Goal: Information Seeking & Learning: Check status

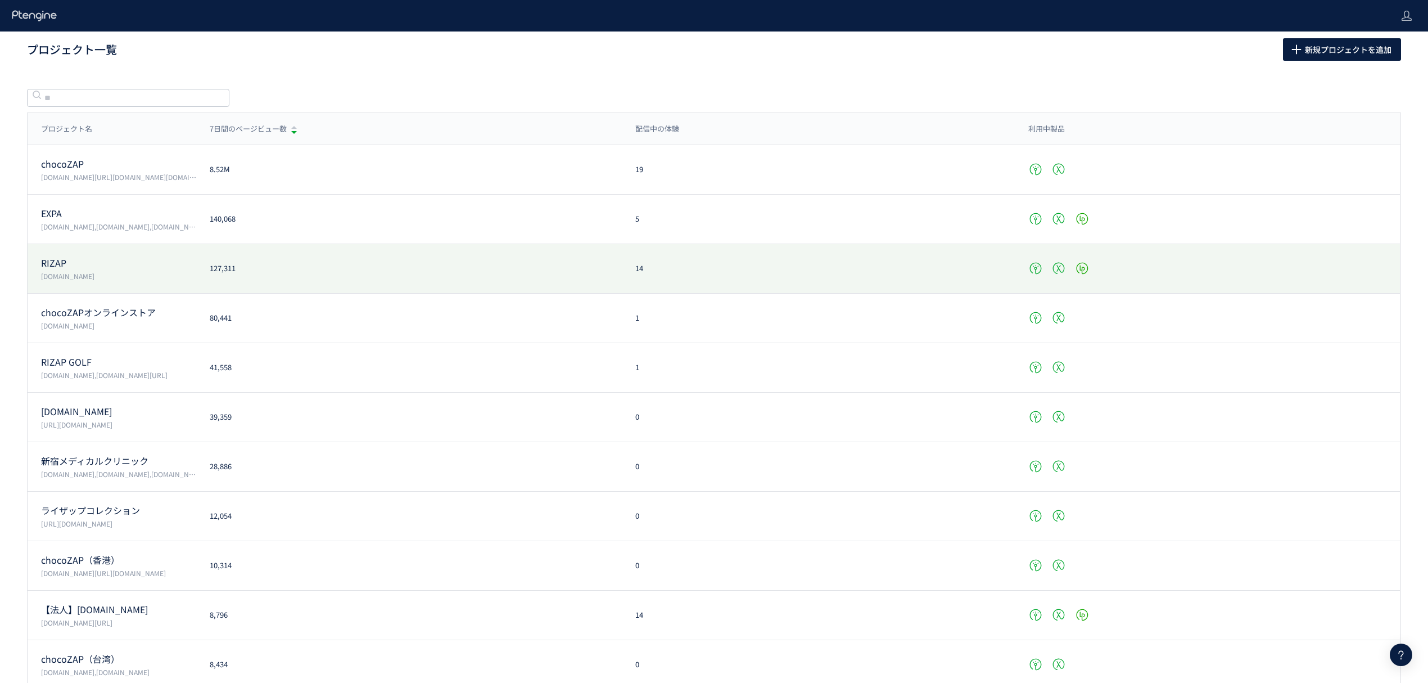
click at [74, 261] on p "RIZAP" at bounding box center [118, 262] width 155 height 13
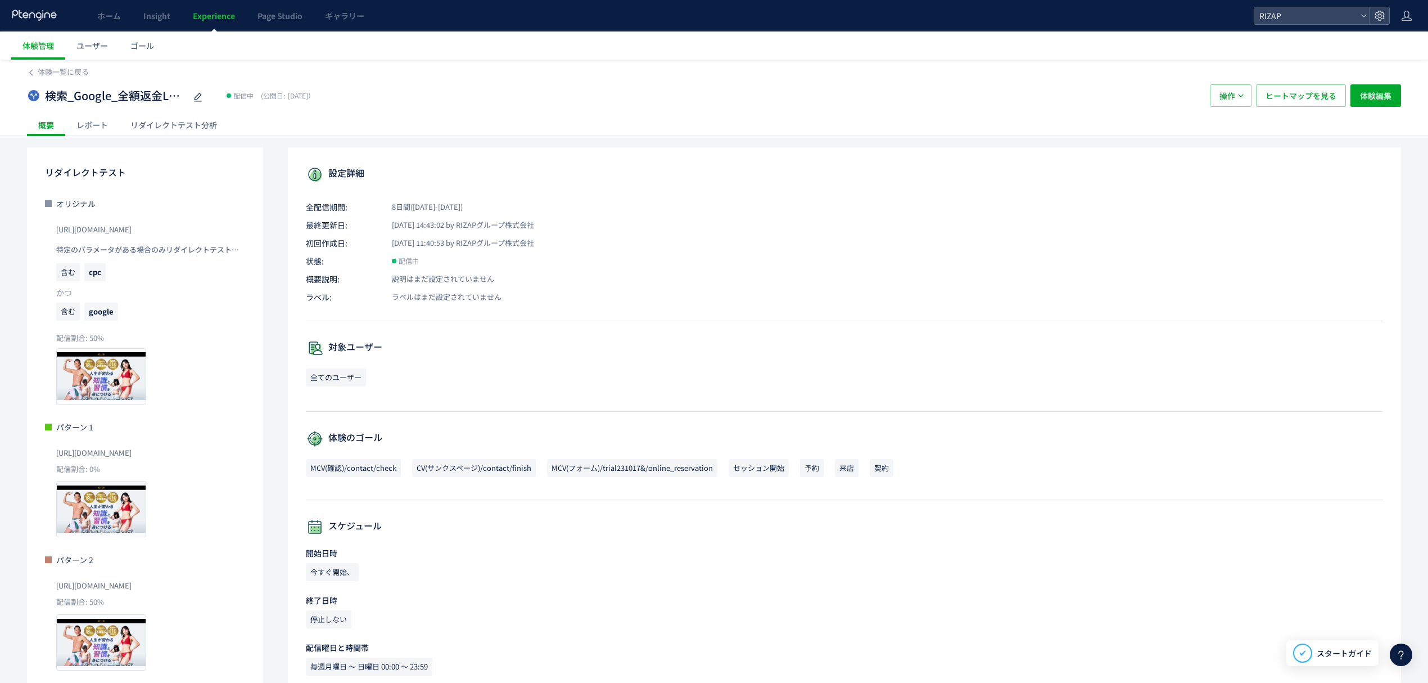
click at [85, 127] on div "レポート" at bounding box center [92, 125] width 54 height 22
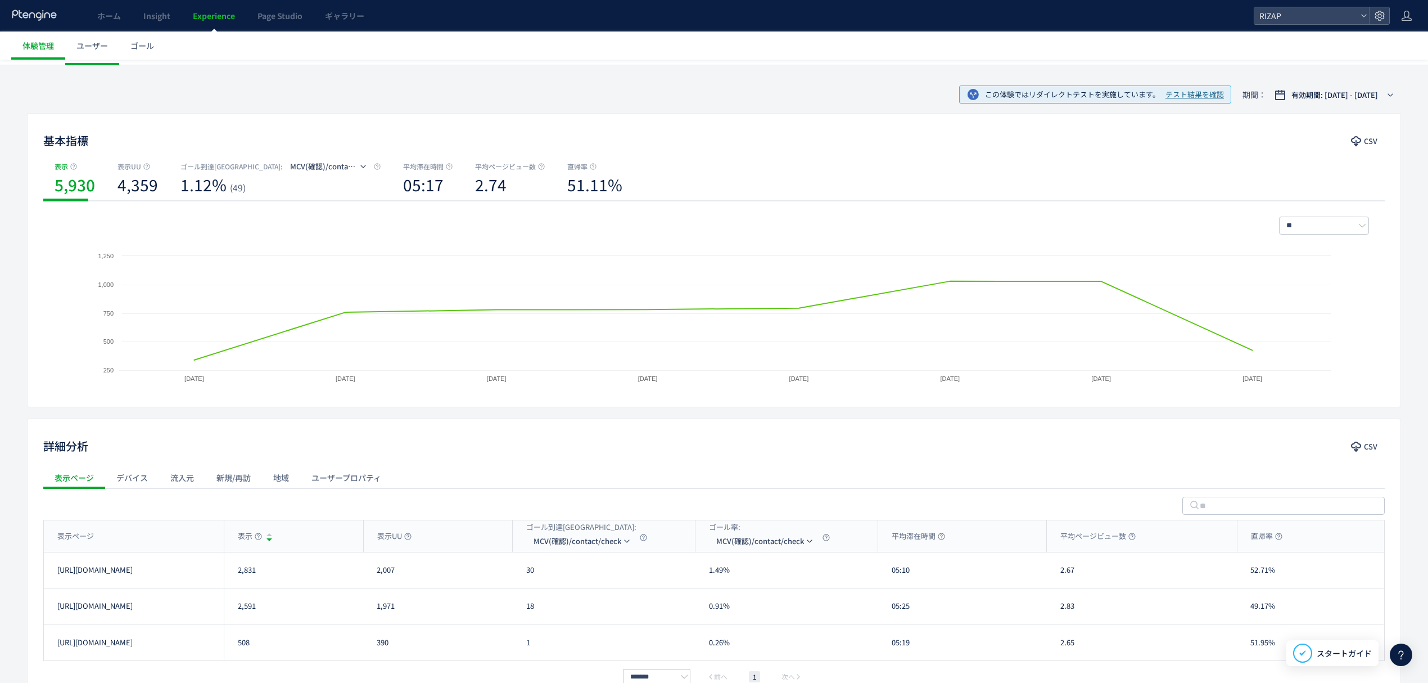
scroll to position [145, 0]
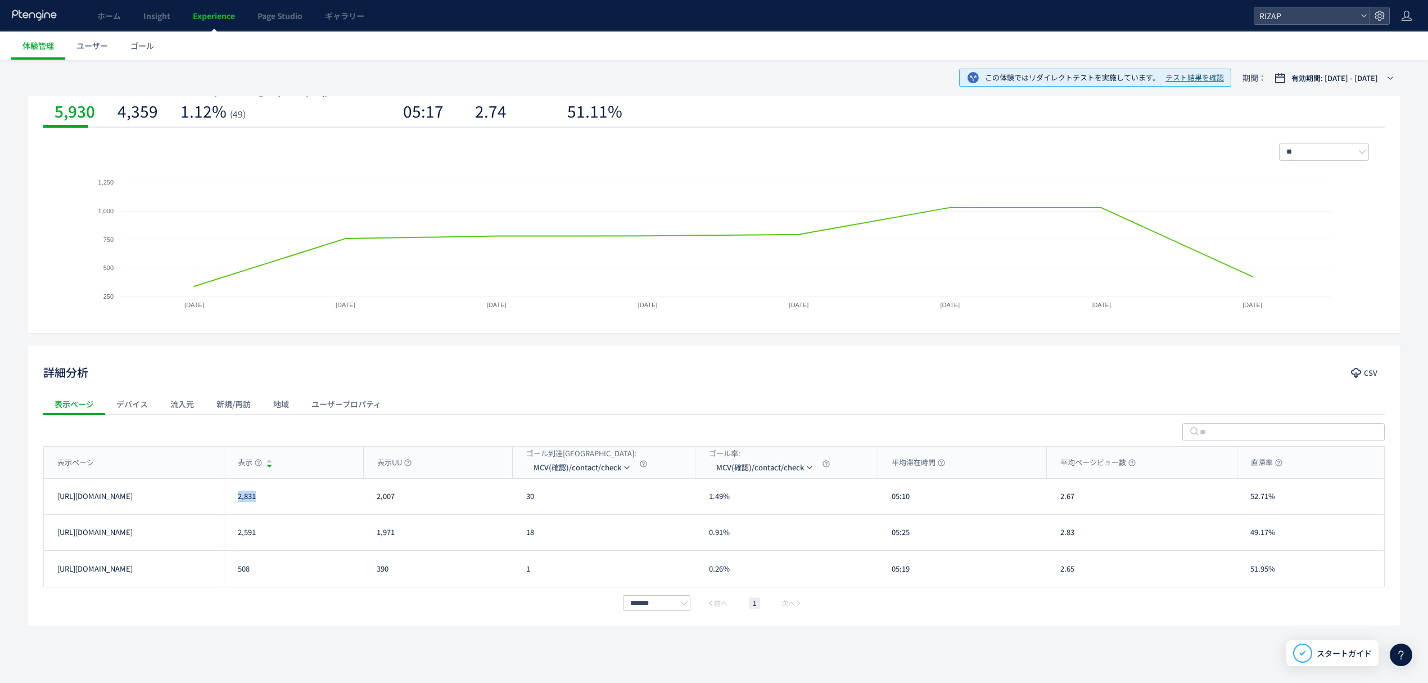
drag, startPoint x: 271, startPoint y: 500, endPoint x: 233, endPoint y: 502, distance: 38.2
click at [233, 502] on div "2,831" at bounding box center [293, 495] width 139 height 35
copy div "2,831"
drag, startPoint x: 268, startPoint y: 531, endPoint x: 238, endPoint y: 531, distance: 29.2
click at [238, 531] on div "2,591" at bounding box center [293, 531] width 139 height 35
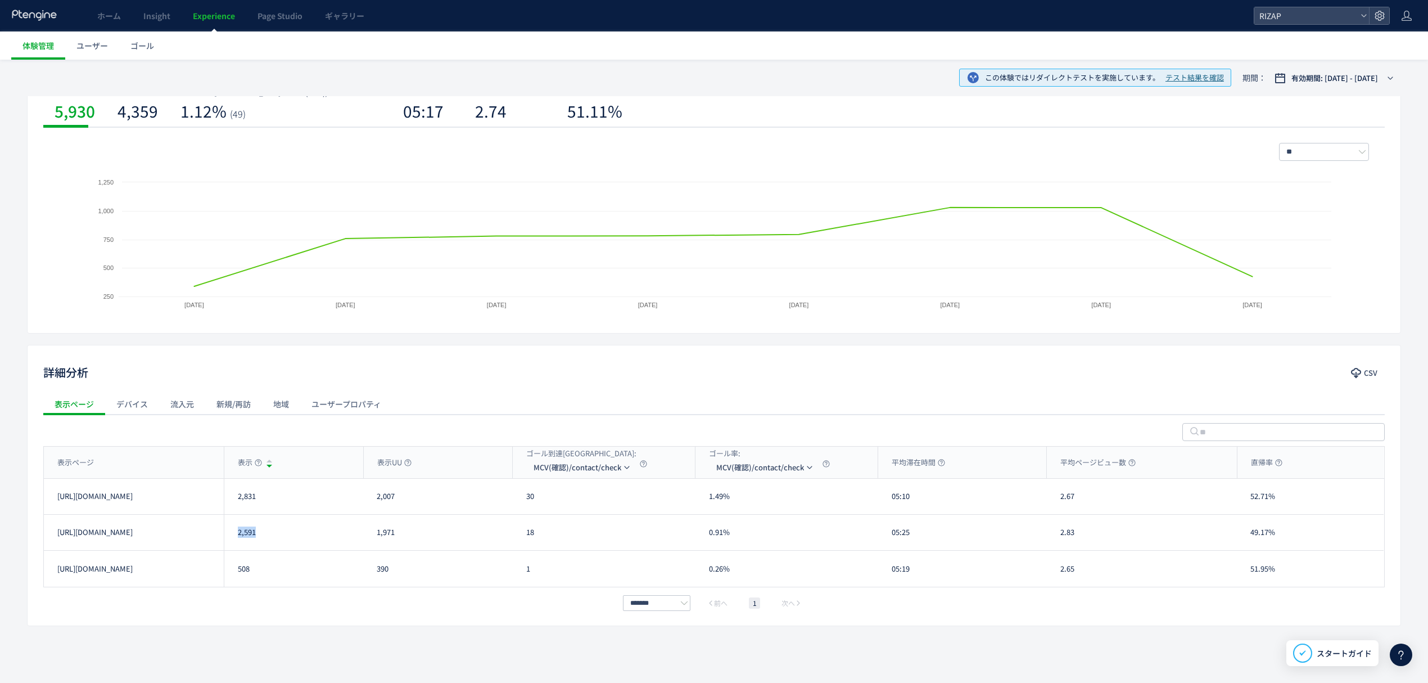
copy div "2,591"
drag, startPoint x: 405, startPoint y: 497, endPoint x: 391, endPoint y: 497, distance: 14.1
click at [391, 497] on div "2,007" at bounding box center [438, 495] width 150 height 35
click at [0, 0] on li "MCV(フォーム)/trial231017&/online_reservation" at bounding box center [0, 0] width 0 height 0
drag, startPoint x: 562, startPoint y: 498, endPoint x: 522, endPoint y: 498, distance: 40.5
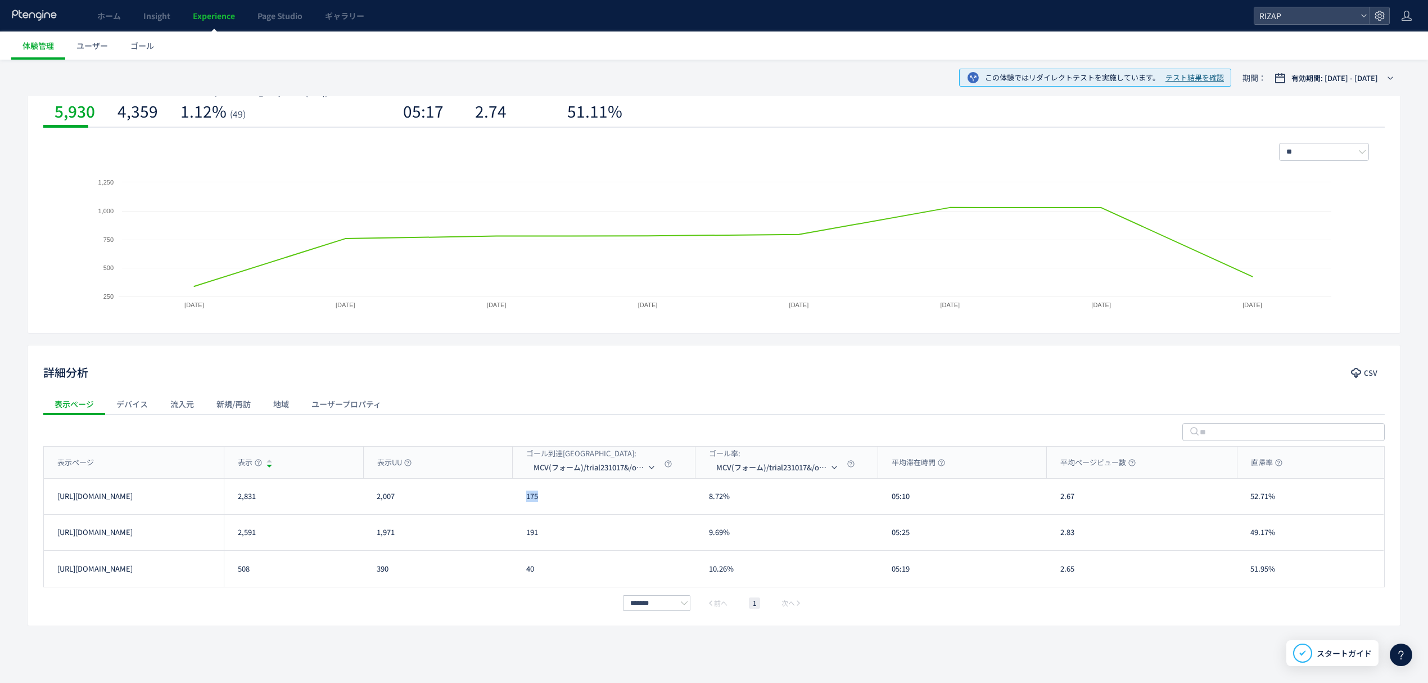
click at [522, 498] on div "175" at bounding box center [604, 495] width 183 height 35
copy div "175"
drag, startPoint x: 550, startPoint y: 532, endPoint x: 527, endPoint y: 531, distance: 23.1
click at [527, 531] on div "191" at bounding box center [604, 531] width 183 height 35
copy div "191"
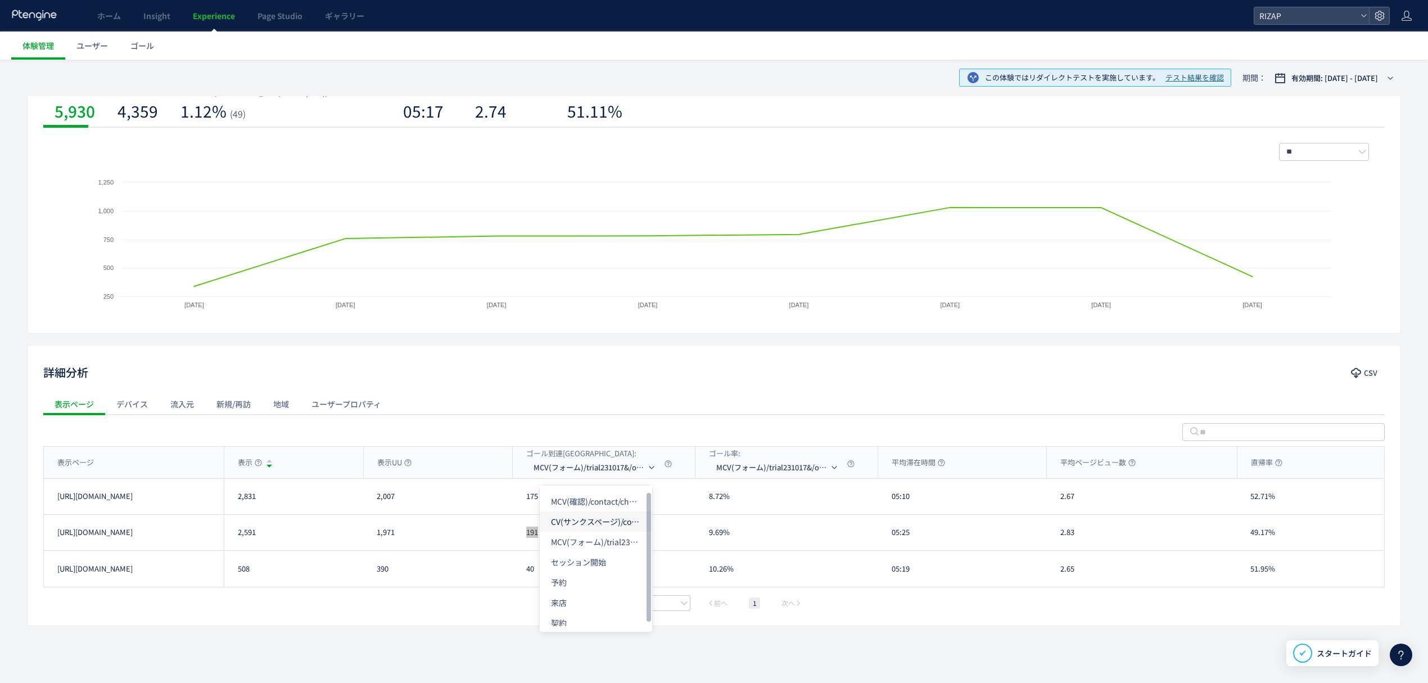
click at [0, 0] on li "CV(サンクスページ)/contact/finish" at bounding box center [0, 0] width 0 height 0
drag, startPoint x: 549, startPoint y: 496, endPoint x: 525, endPoint y: 500, distance: 25.0
click at [525, 500] on div "31" at bounding box center [604, 495] width 183 height 35
copy div "31"
click at [518, 534] on div "16" at bounding box center [604, 531] width 183 height 35
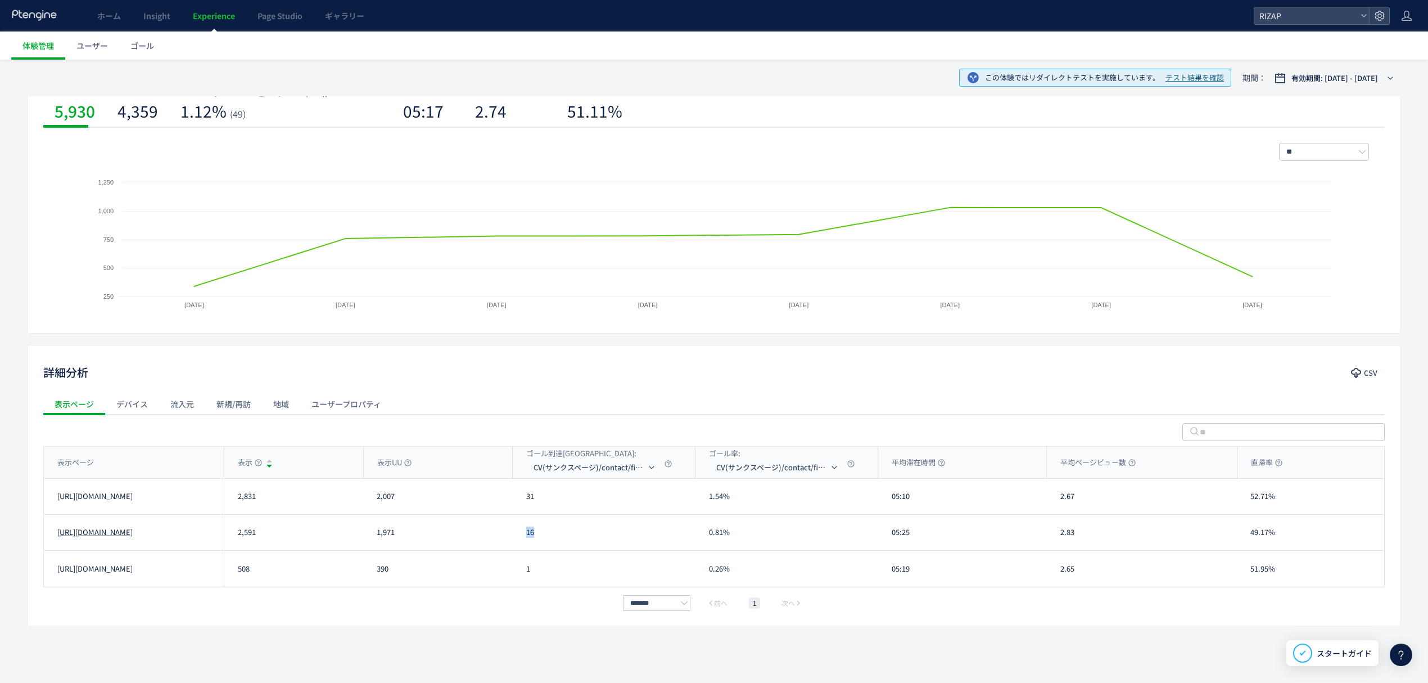
copy div "16"
click at [560, 470] on span "CV(サンクスページ)/contact/finish" at bounding box center [590, 467] width 112 height 18
click at [577, 578] on li "予約" at bounding box center [596, 582] width 112 height 20
click at [546, 468] on span "予約" at bounding box center [541, 467] width 15 height 18
click at [527, 580] on li "予約" at bounding box center [546, 582] width 112 height 20
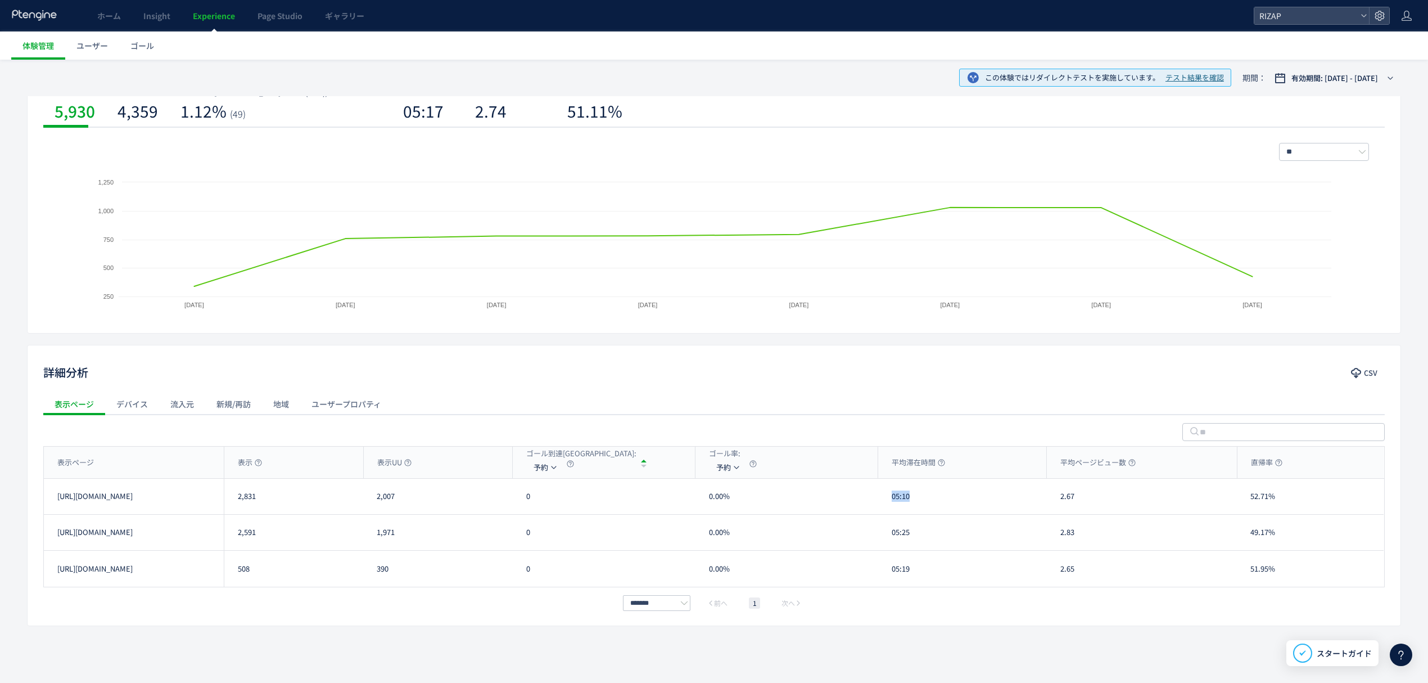
drag, startPoint x: 927, startPoint y: 502, endPoint x: 889, endPoint y: 498, distance: 37.9
click at [889, 498] on div "05:10" at bounding box center [962, 495] width 169 height 35
copy div "05:10"
drag, startPoint x: 923, startPoint y: 532, endPoint x: 871, endPoint y: 529, distance: 51.8
click at [873, 529] on div "[URL][DOMAIN_NAME] 2,591 1,971 0 0.00% 05:25 2.83 49.17% [URL][DOMAIN_NAME]" at bounding box center [714, 532] width 1340 height 36
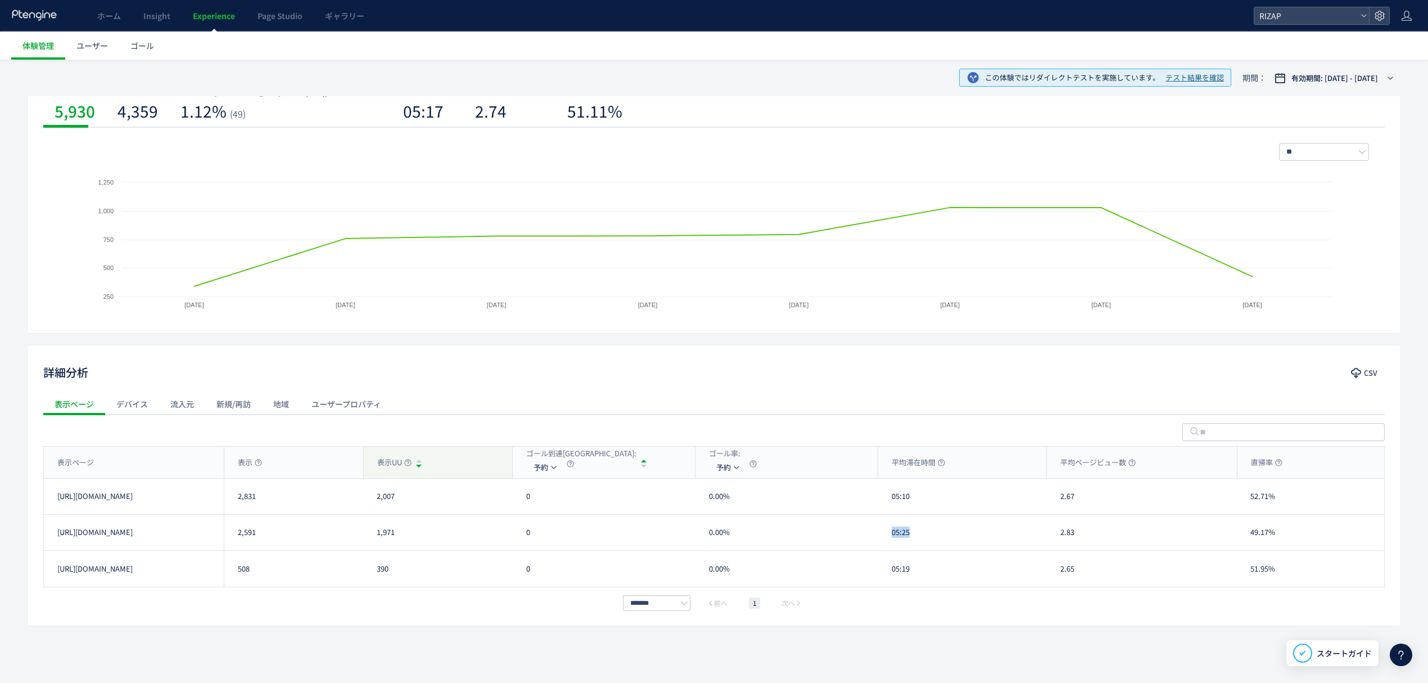
copy div "05:25"
drag, startPoint x: 1085, startPoint y: 498, endPoint x: 1041, endPoint y: 495, distance: 44.0
click at [1041, 495] on div "[URL][DOMAIN_NAME] 2,831 2,007 0 0.00% 05:10 2.67 52.71% [URL][DOMAIN_NAME]" at bounding box center [714, 496] width 1340 height 36
copy div "2.67"
drag, startPoint x: 1081, startPoint y: 533, endPoint x: 1053, endPoint y: 533, distance: 27.5
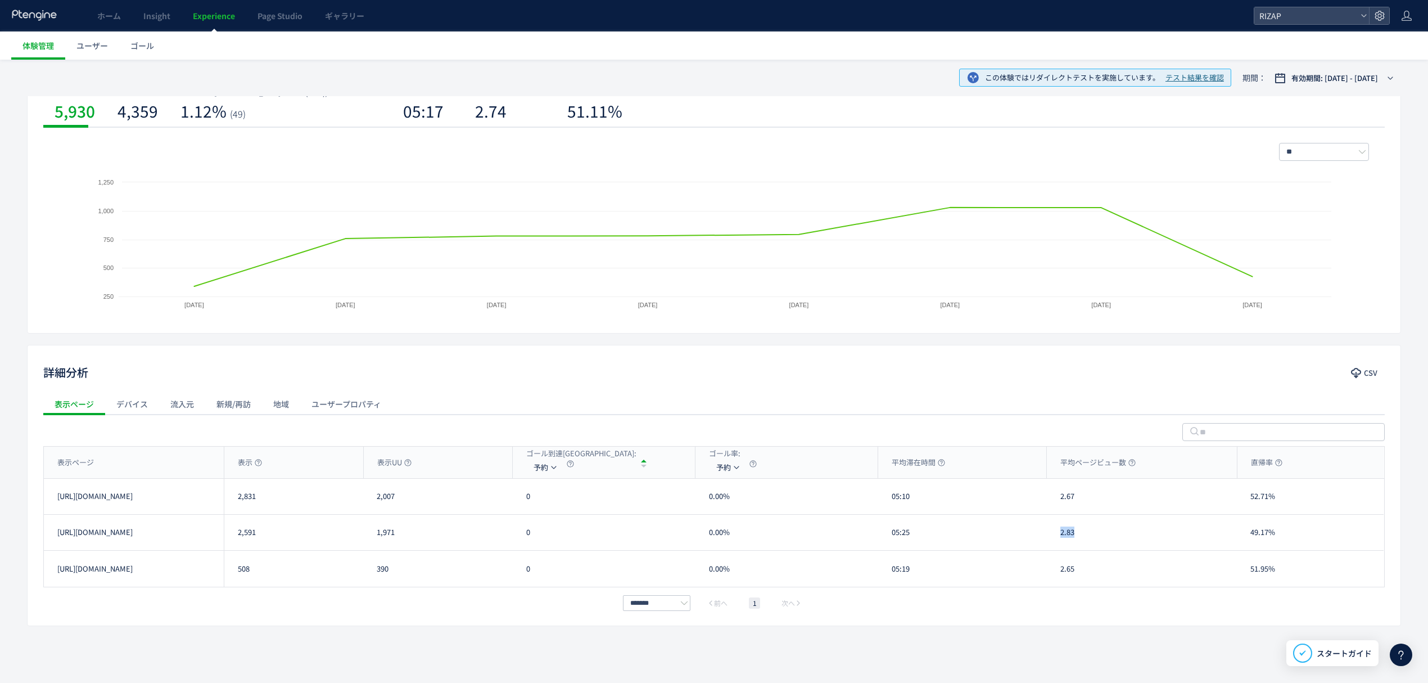
click at [1053, 533] on div "2.83" at bounding box center [1142, 531] width 190 height 35
copy div "2.83"
drag, startPoint x: 1285, startPoint y: 511, endPoint x: 1246, endPoint y: 504, distance: 38.9
click at [1246, 504] on div "52.71%" at bounding box center [1310, 495] width 147 height 35
drag, startPoint x: 1290, startPoint y: 543, endPoint x: 1246, endPoint y: 540, distance: 43.4
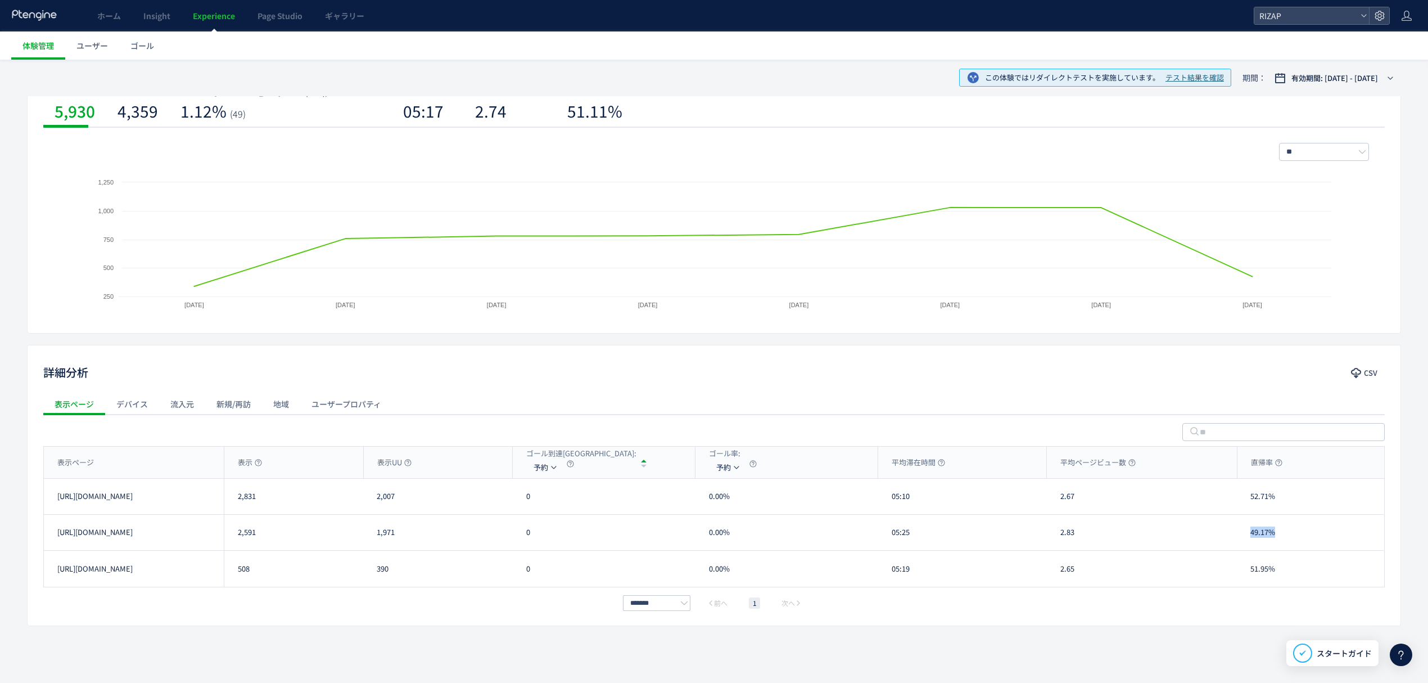
click at [1246, 540] on div "49.17%" at bounding box center [1310, 531] width 147 height 35
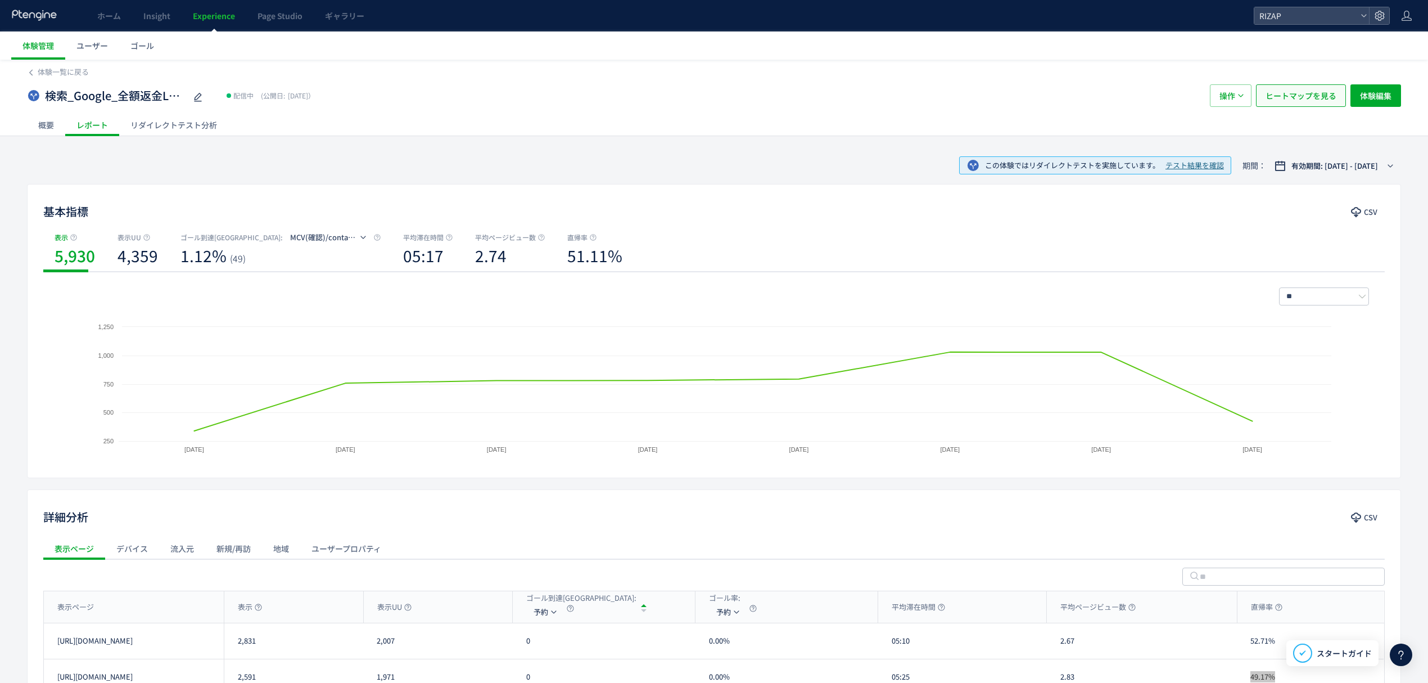
click at [1276, 101] on span "ヒートマップを見る" at bounding box center [1301, 95] width 71 height 22
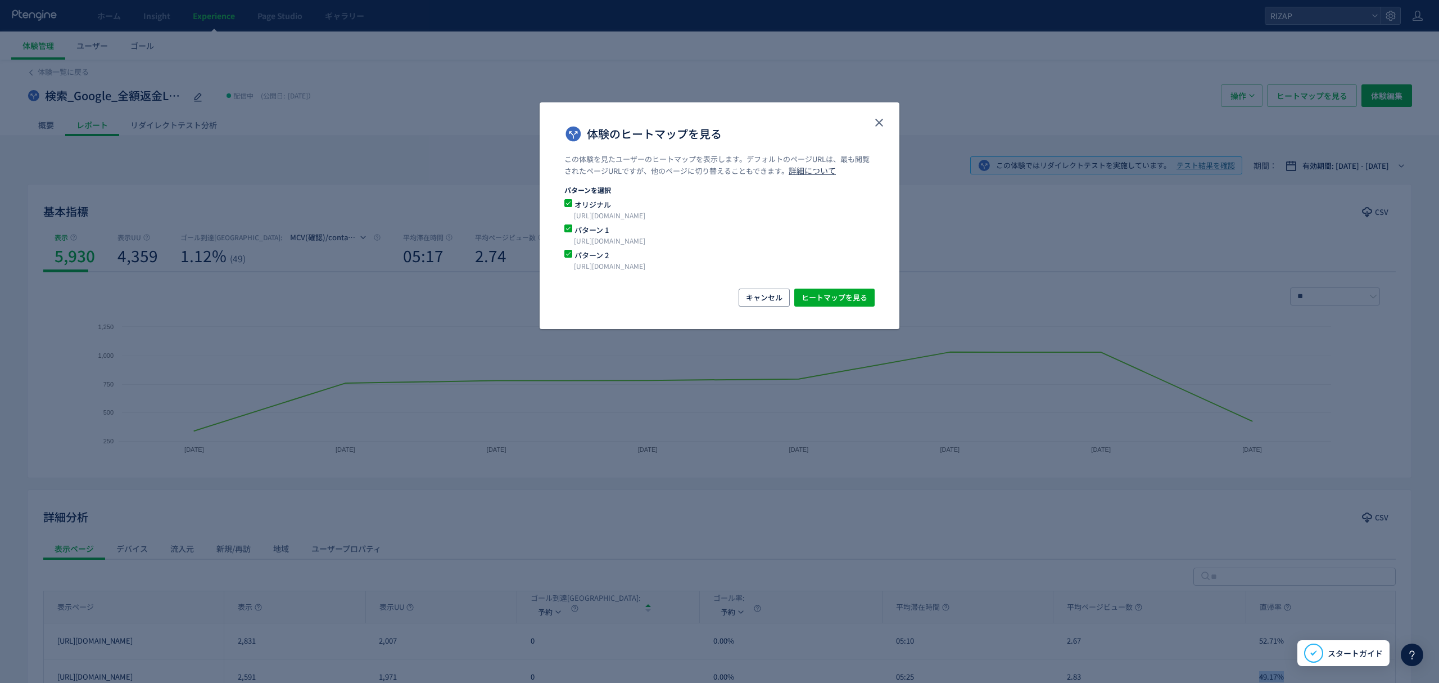
click at [589, 228] on span "パターン 1" at bounding box center [712, 229] width 281 height 11
click at [811, 297] on span "ヒートマップを見る" at bounding box center [835, 297] width 66 height 18
click at [885, 124] on icon "close" at bounding box center [879, 122] width 13 height 13
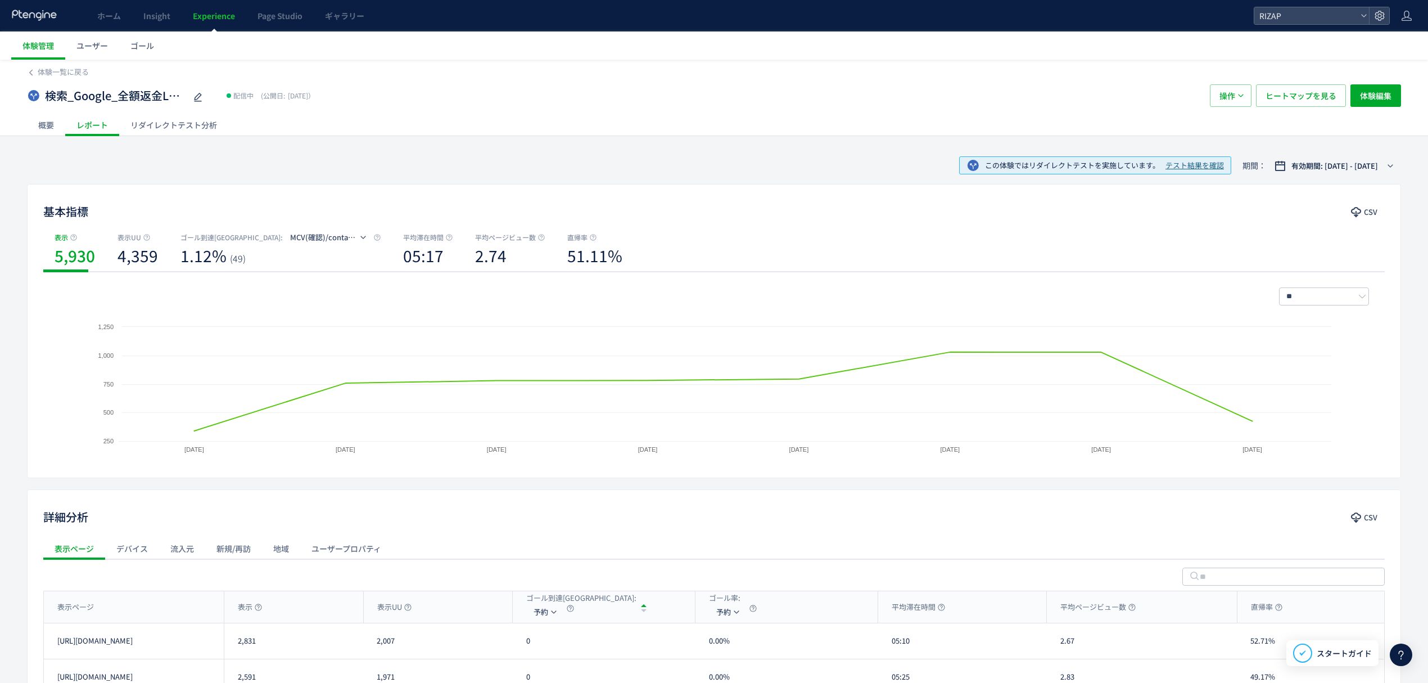
click at [216, 120] on div "リダイレクトテスト分析" at bounding box center [173, 125] width 109 height 22
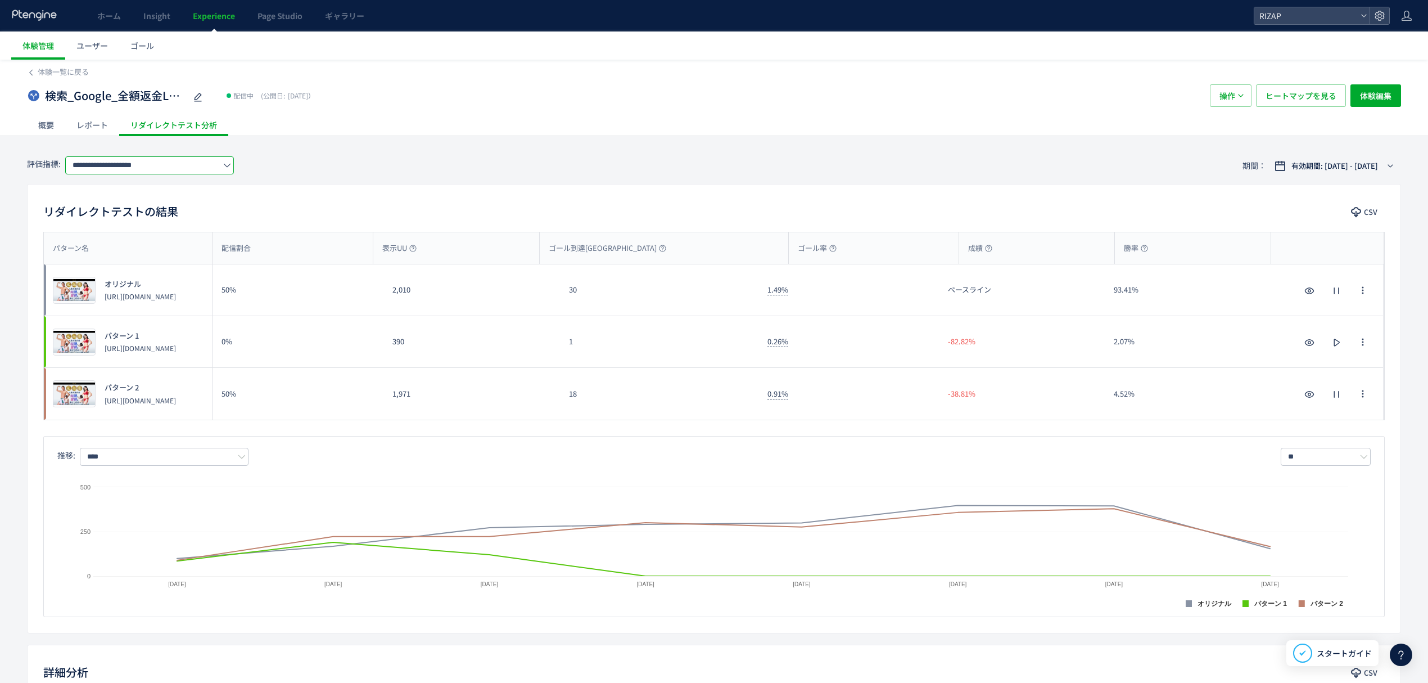
click at [165, 163] on input "**********" at bounding box center [149, 165] width 169 height 18
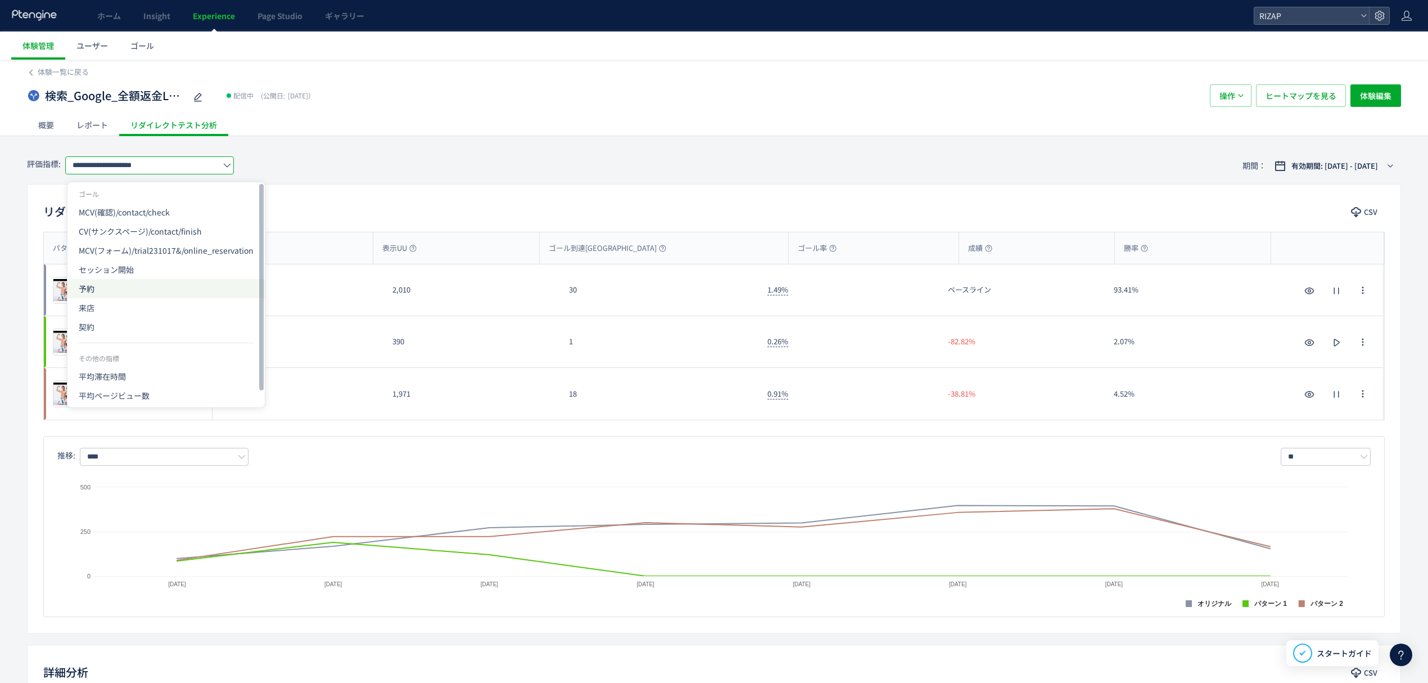
click at [137, 289] on span "予約" at bounding box center [166, 288] width 175 height 19
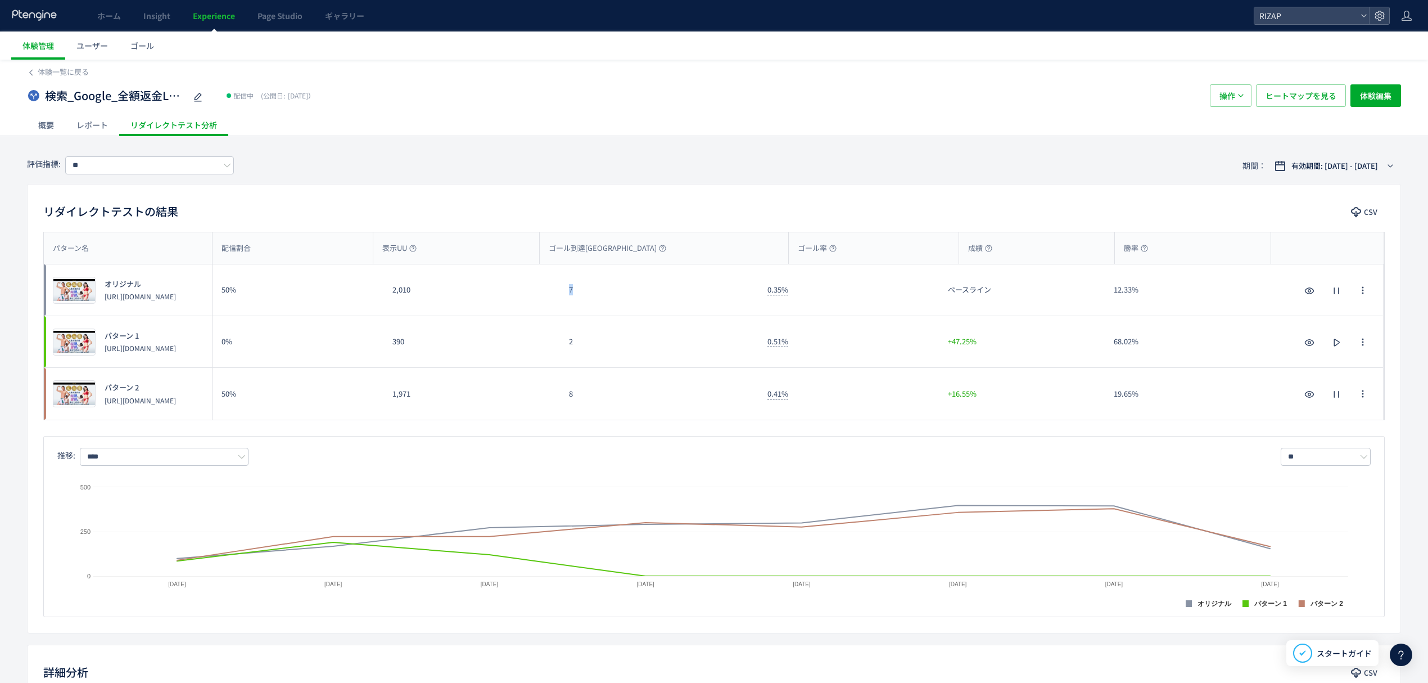
drag, startPoint x: 594, startPoint y: 299, endPoint x: 567, endPoint y: 299, distance: 27.0
click at [567, 299] on div "7" at bounding box center [659, 289] width 198 height 51
drag, startPoint x: 586, startPoint y: 405, endPoint x: 563, endPoint y: 401, distance: 22.7
click at [563, 401] on div "8" at bounding box center [659, 394] width 198 height 52
click at [144, 170] on input "**" at bounding box center [149, 165] width 169 height 18
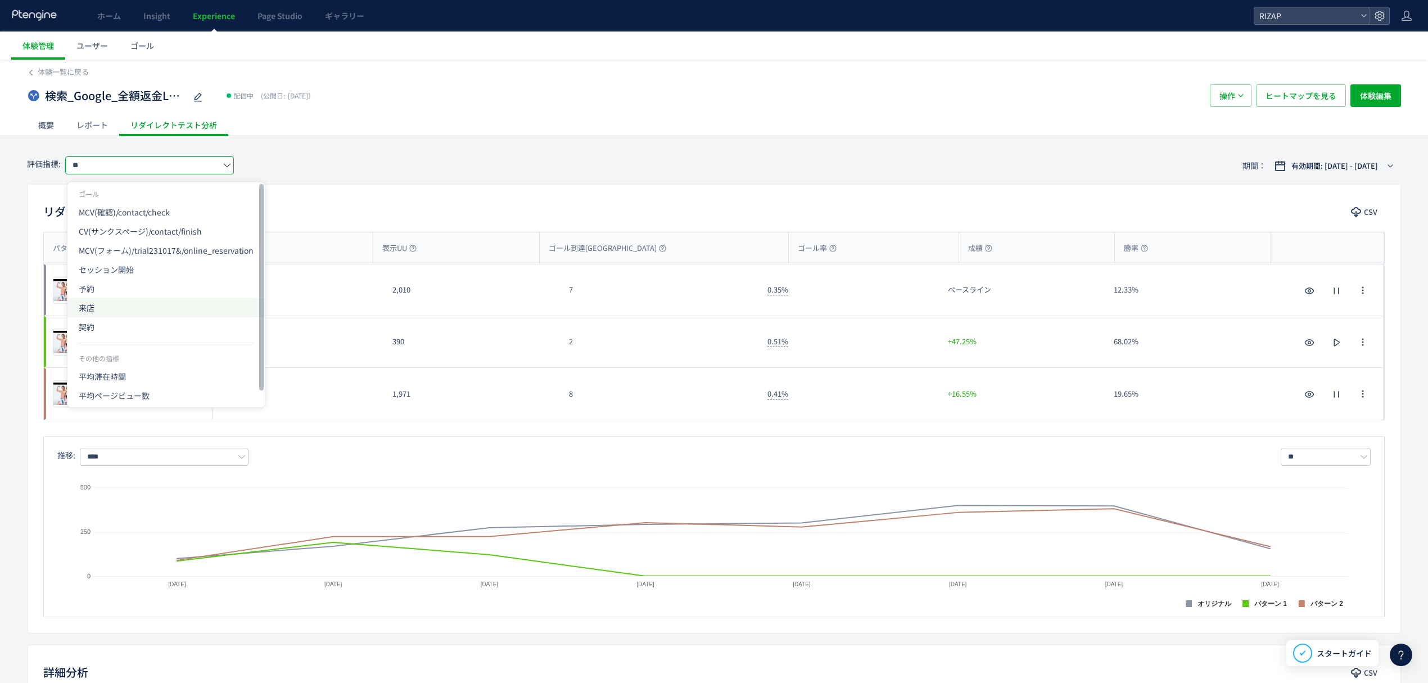
click at [127, 300] on span "来店" at bounding box center [166, 307] width 175 height 19
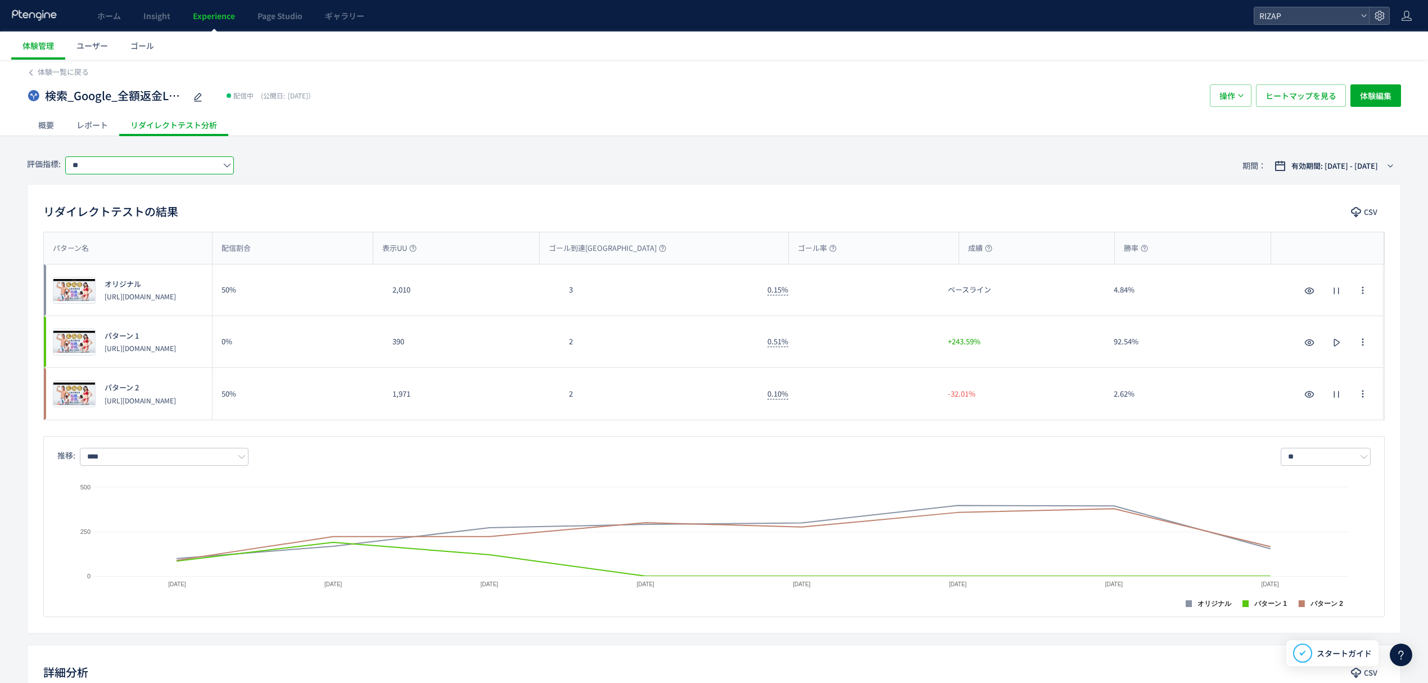
click at [138, 170] on input "**" at bounding box center [149, 165] width 169 height 18
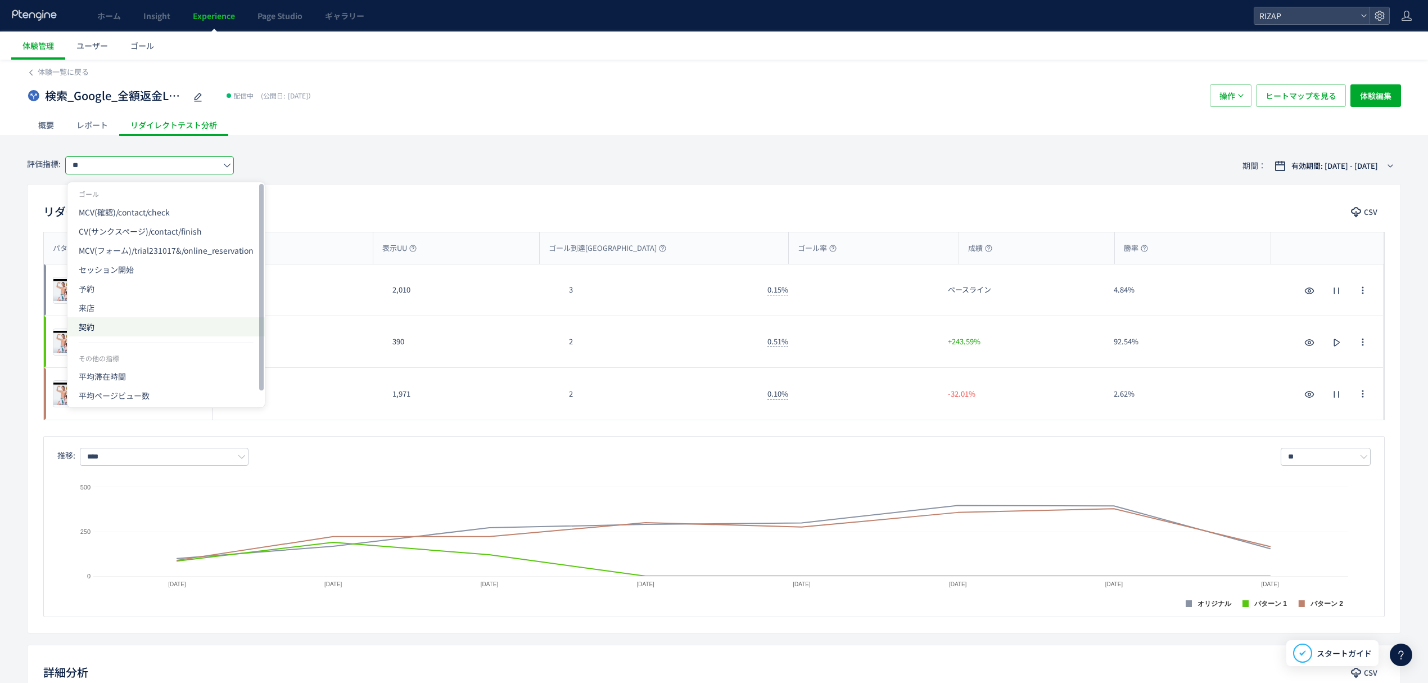
click at [0, 0] on span "契約" at bounding box center [0, 0] width 0 height 0
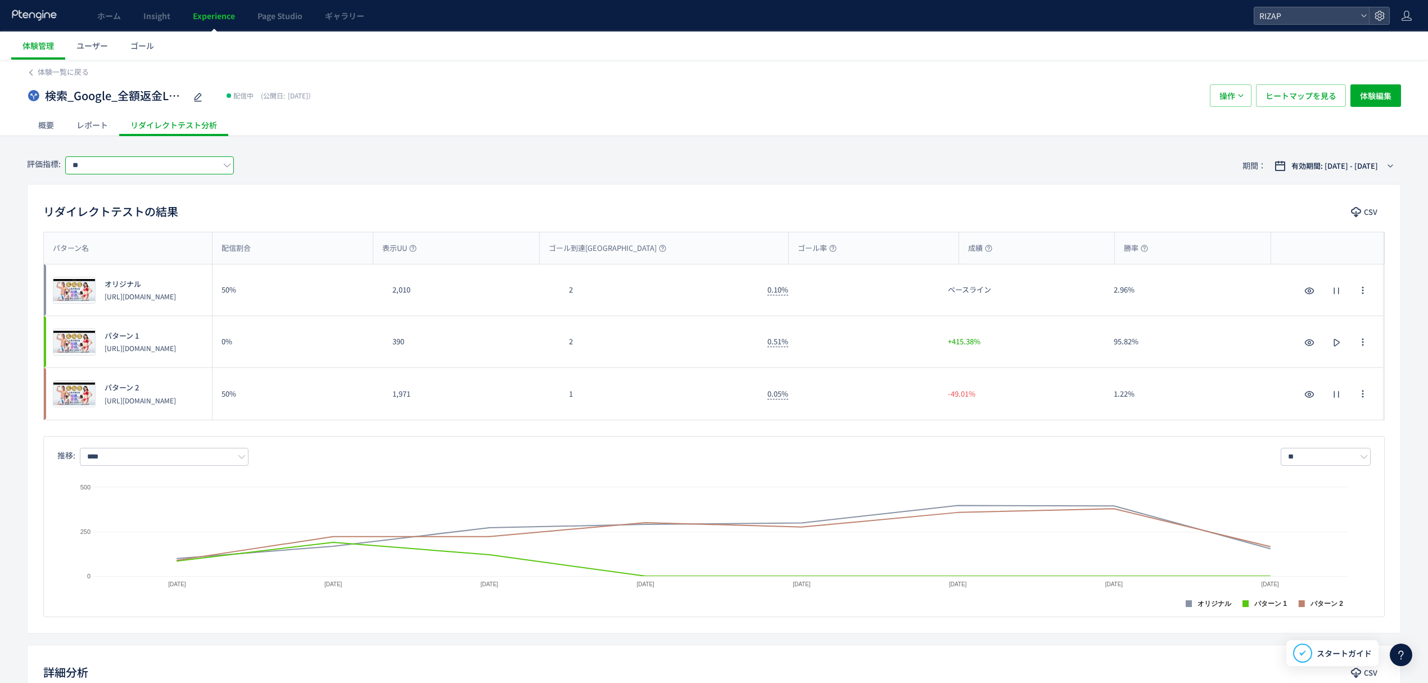
click at [165, 166] on input "**" at bounding box center [149, 165] width 169 height 18
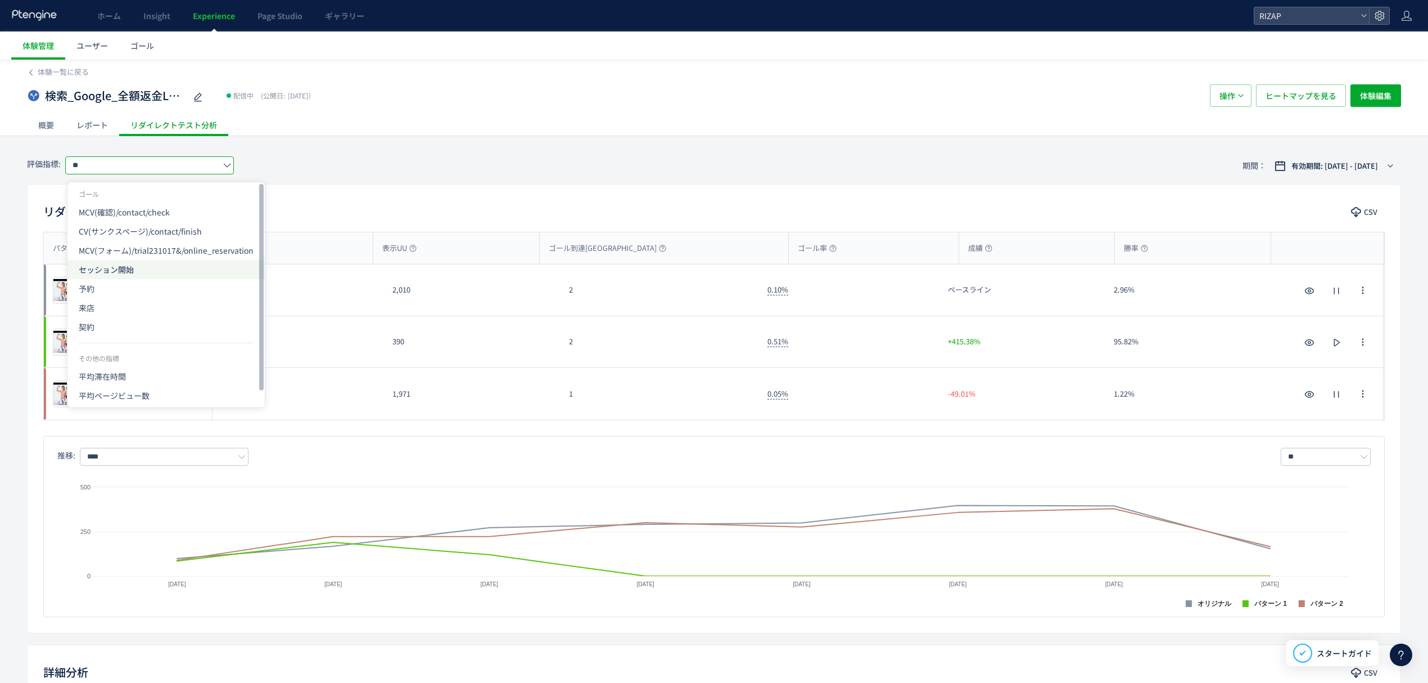
click at [0, 0] on span "セッション開始" at bounding box center [0, 0] width 0 height 0
type input "*******"
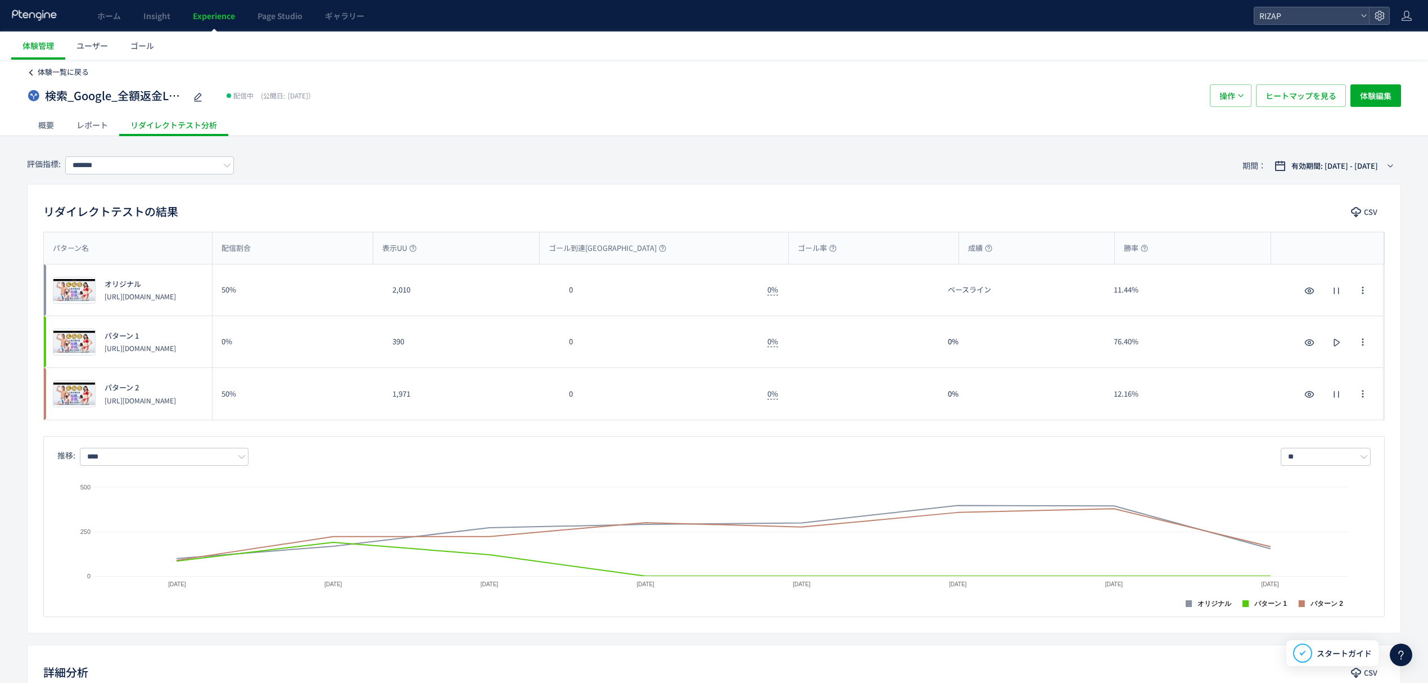
click at [79, 75] on span "体験一覧に戻る" at bounding box center [63, 71] width 51 height 11
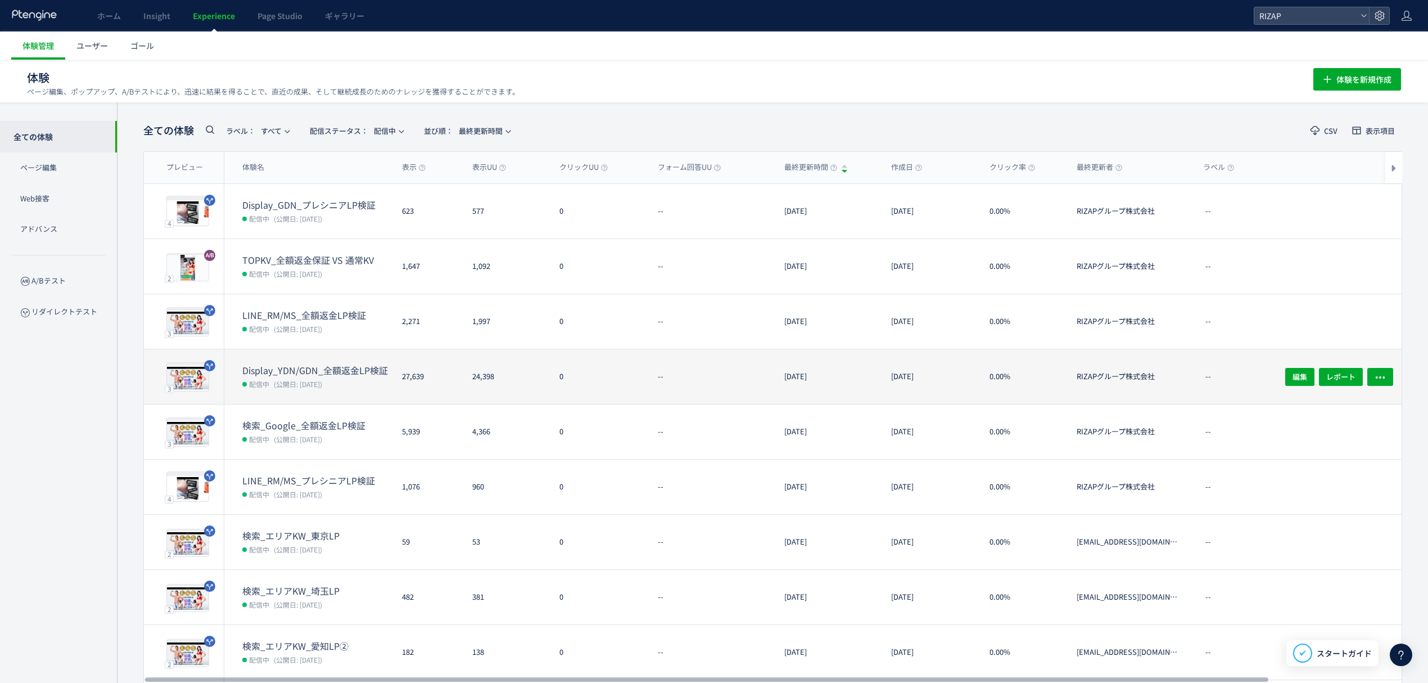
click at [298, 369] on dt "Display_YDN/GDN_全額返金LP検証" at bounding box center [317, 370] width 151 height 13
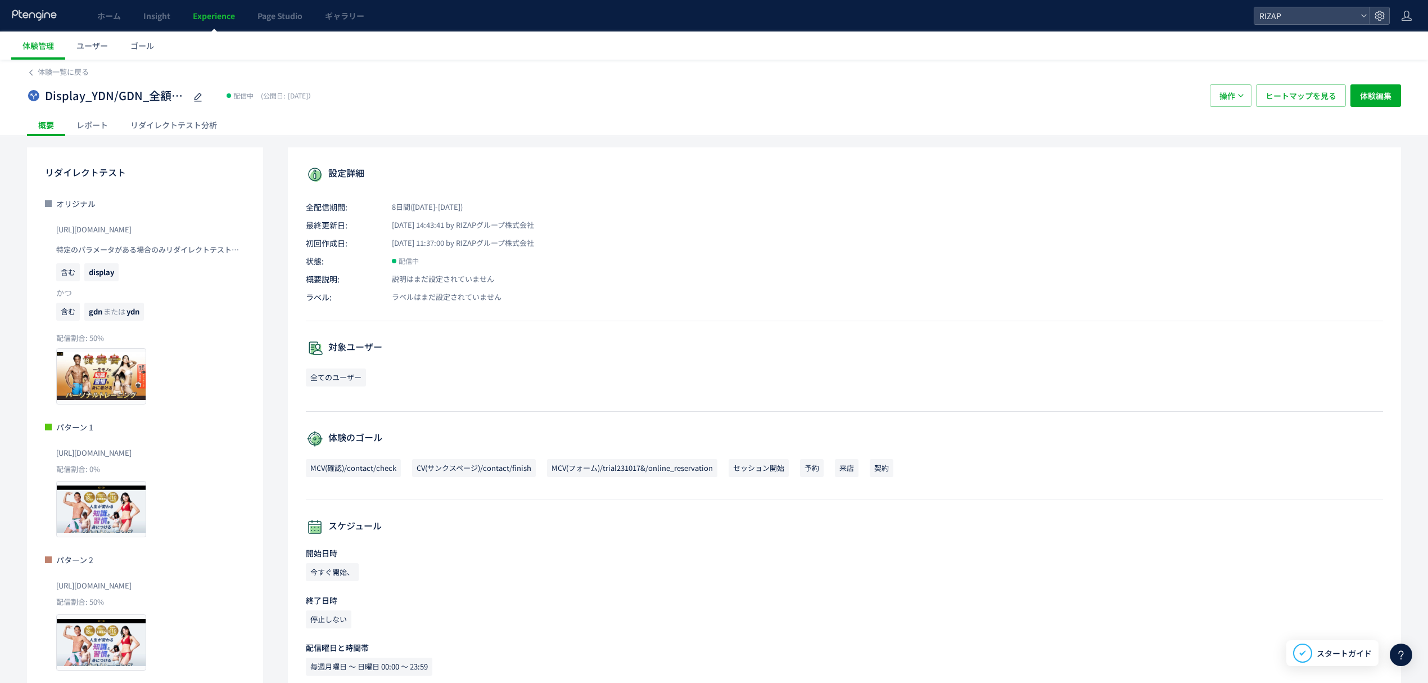
click at [109, 123] on div "レポート" at bounding box center [92, 125] width 54 height 22
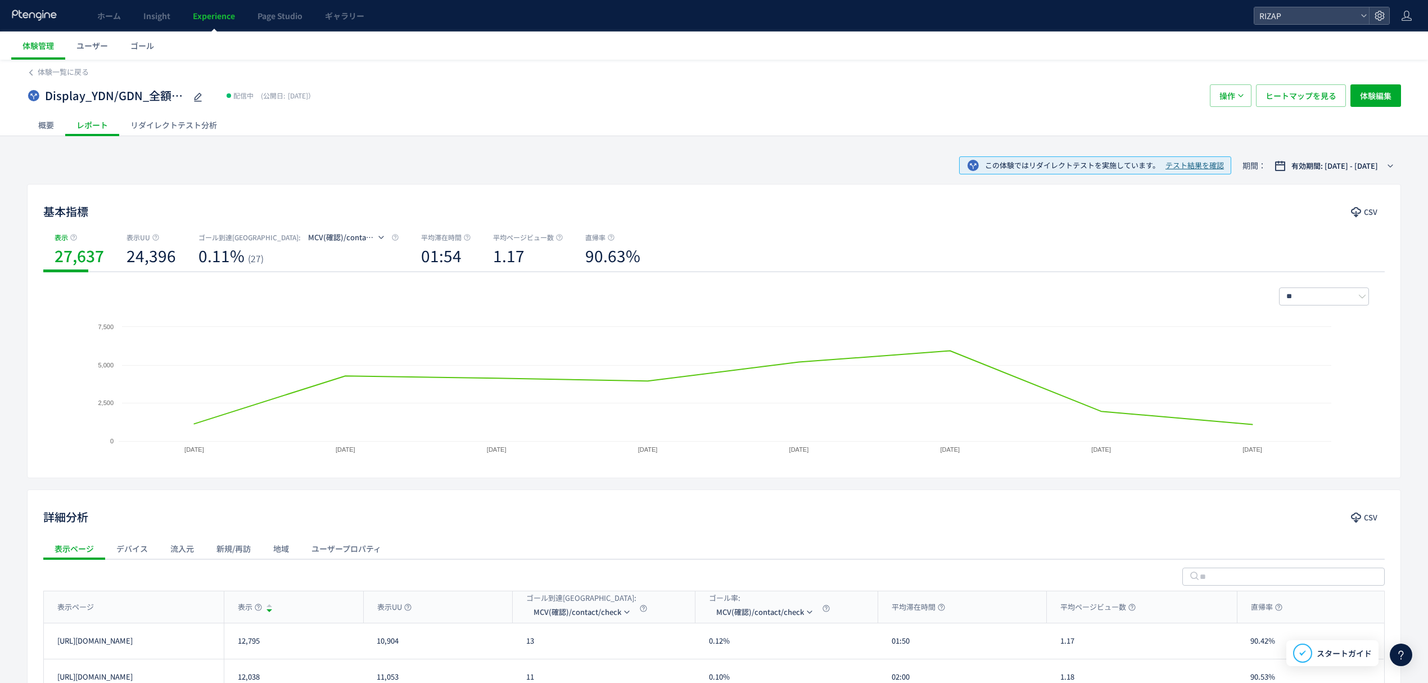
scroll to position [145, 0]
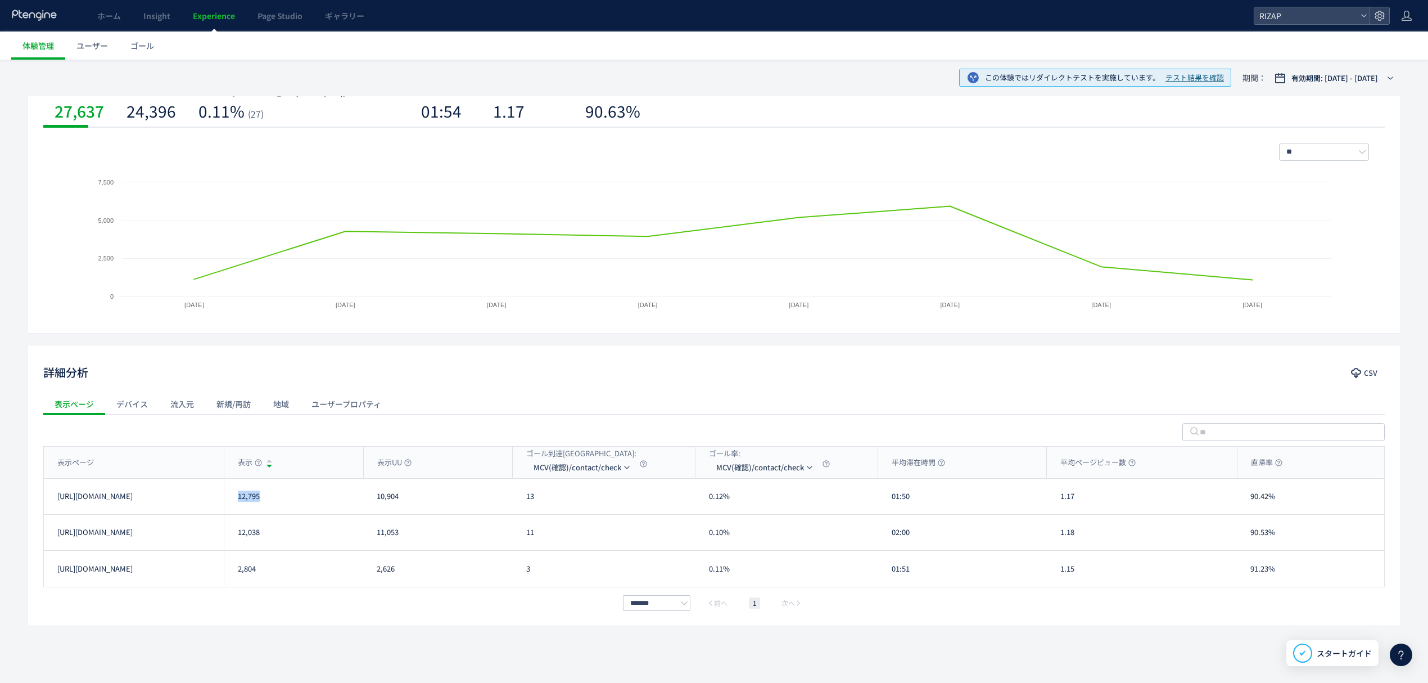
drag, startPoint x: 279, startPoint y: 497, endPoint x: 234, endPoint y: 495, distance: 45.0
click at [234, 495] on div "12,795" at bounding box center [293, 495] width 139 height 35
drag, startPoint x: 263, startPoint y: 534, endPoint x: 237, endPoint y: 533, distance: 26.4
click at [237, 533] on div "12,038" at bounding box center [293, 531] width 139 height 35
click at [570, 545] on li "MCV(フォーム)/trial231017&/online_reservation" at bounding box center [582, 541] width 112 height 20
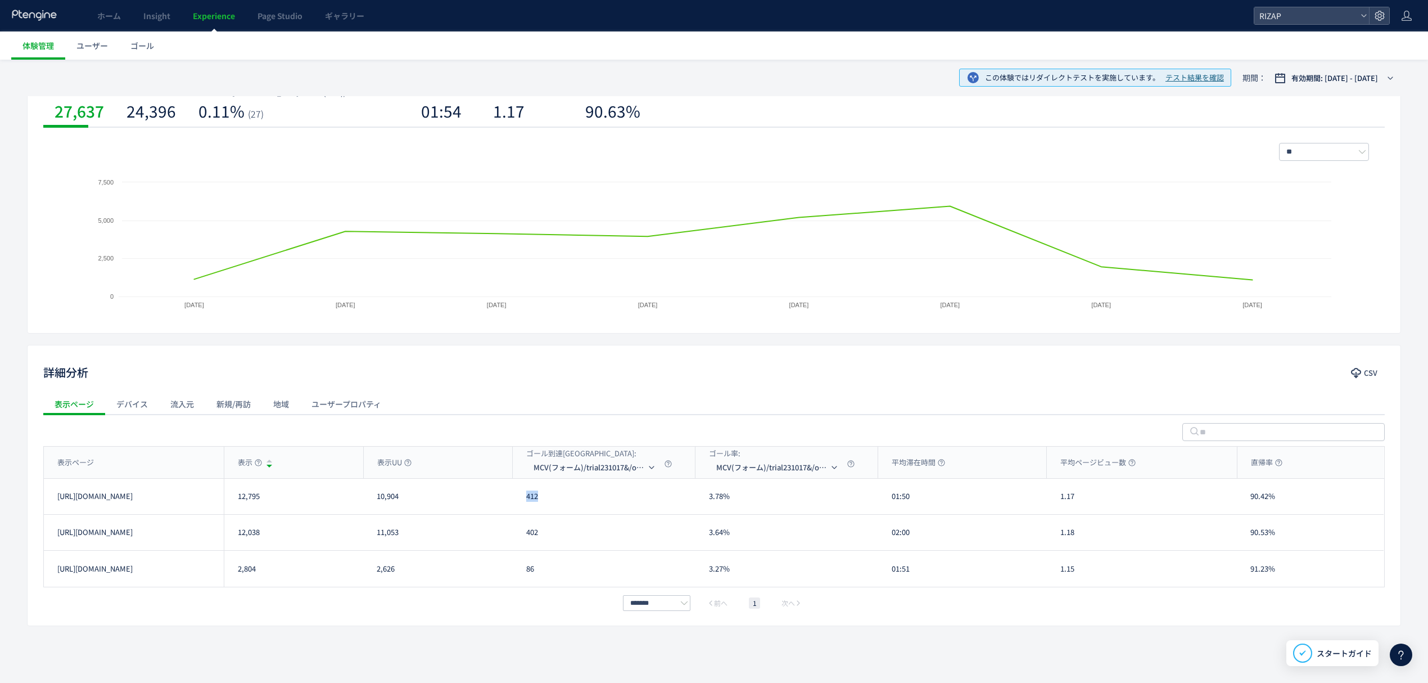
drag, startPoint x: 546, startPoint y: 498, endPoint x: 524, endPoint y: 497, distance: 22.5
click at [524, 497] on div "412" at bounding box center [604, 495] width 183 height 35
drag, startPoint x: 550, startPoint y: 535, endPoint x: 527, endPoint y: 535, distance: 22.5
click at [527, 535] on div "402" at bounding box center [604, 531] width 183 height 35
drag, startPoint x: 579, startPoint y: 515, endPoint x: 572, endPoint y: 516, distance: 6.8
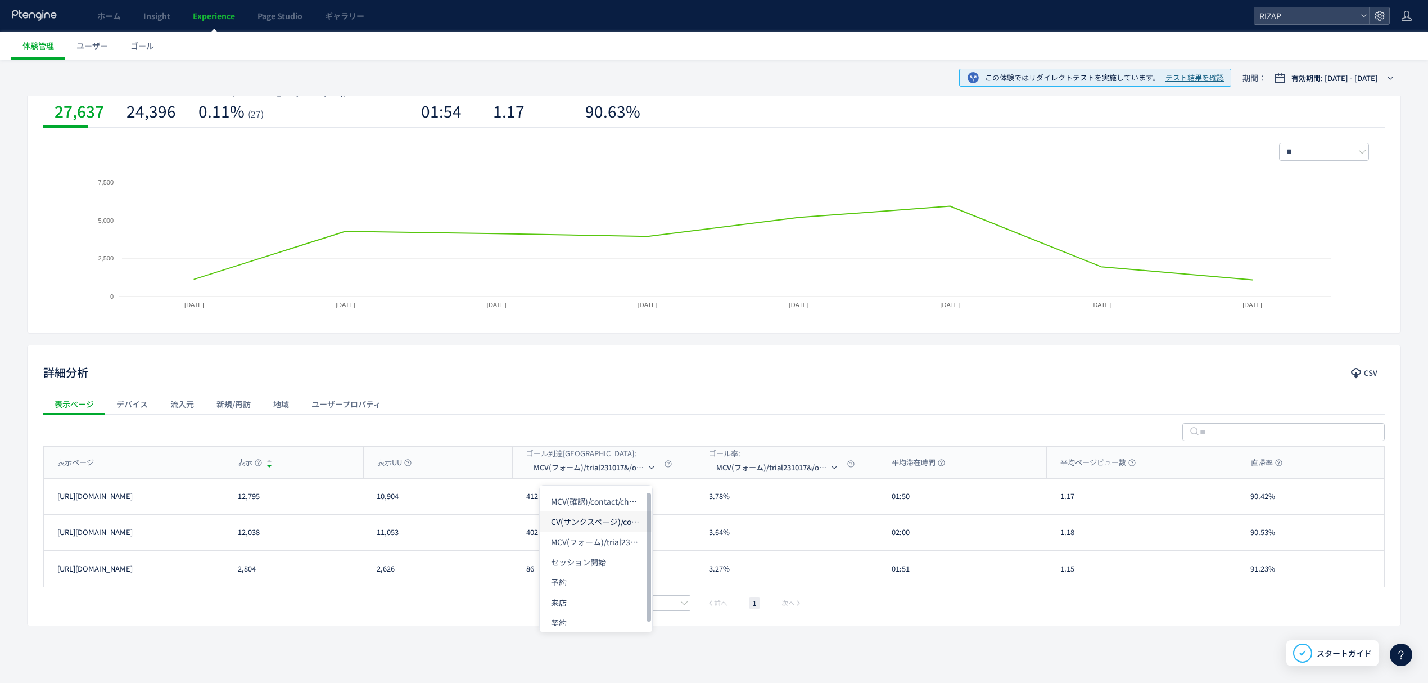
click at [579, 516] on li "CV(サンクスページ)/contact/finish" at bounding box center [596, 521] width 112 height 20
drag, startPoint x: 544, startPoint y: 502, endPoint x: 518, endPoint y: 499, distance: 26.5
click at [518, 499] on div "10" at bounding box center [604, 495] width 183 height 35
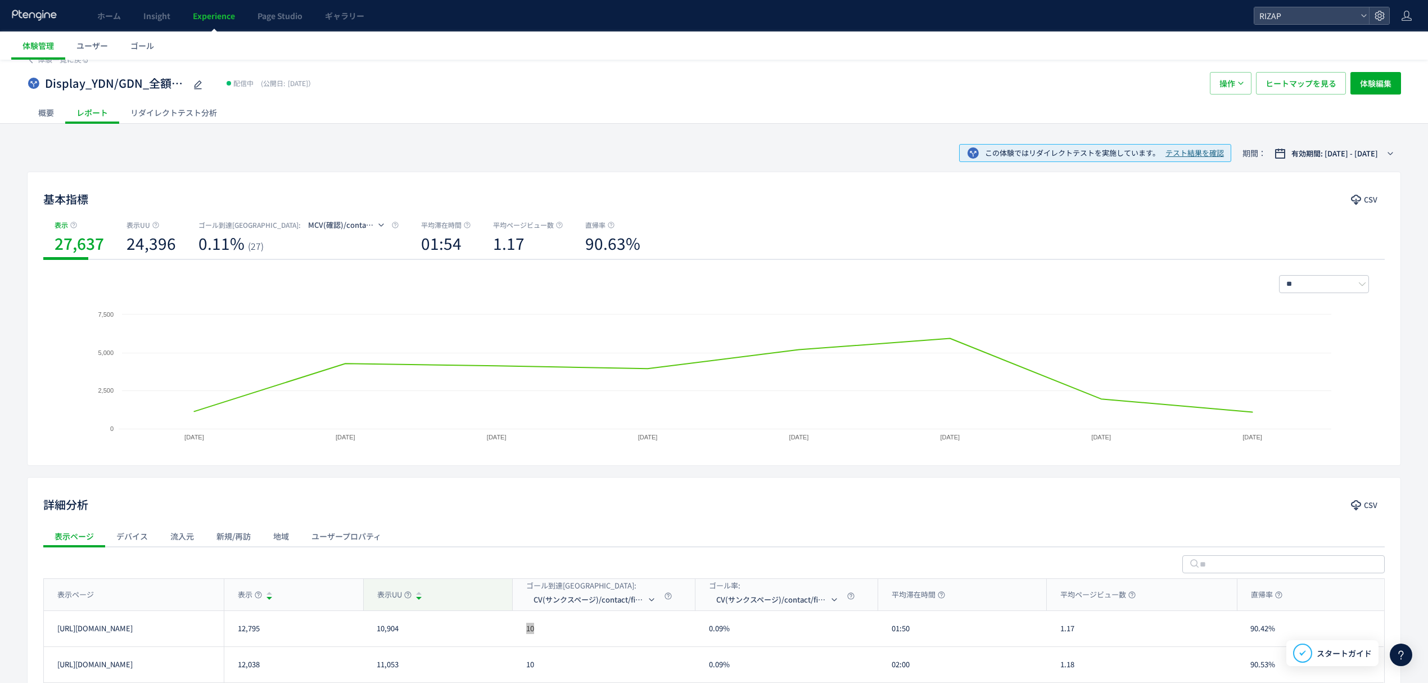
scroll to position [0, 0]
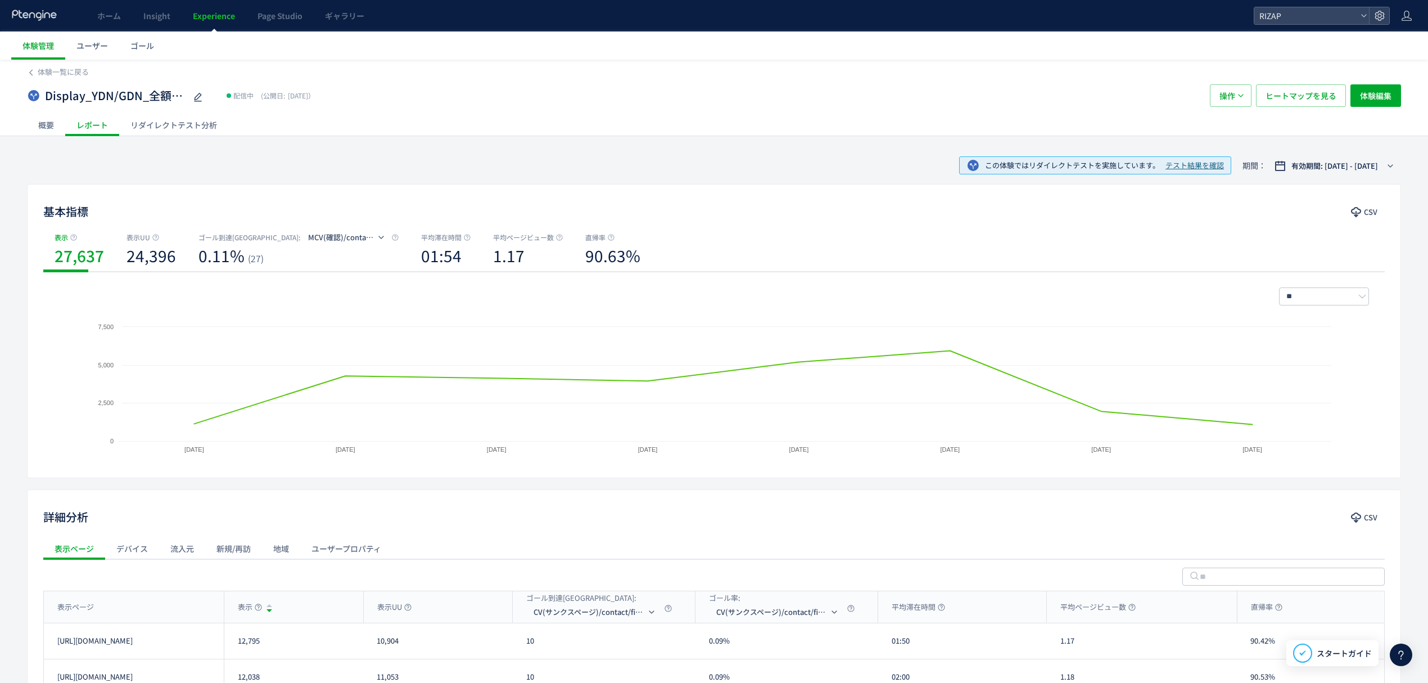
click at [178, 129] on div "リダイレクトテスト分析" at bounding box center [173, 125] width 109 height 22
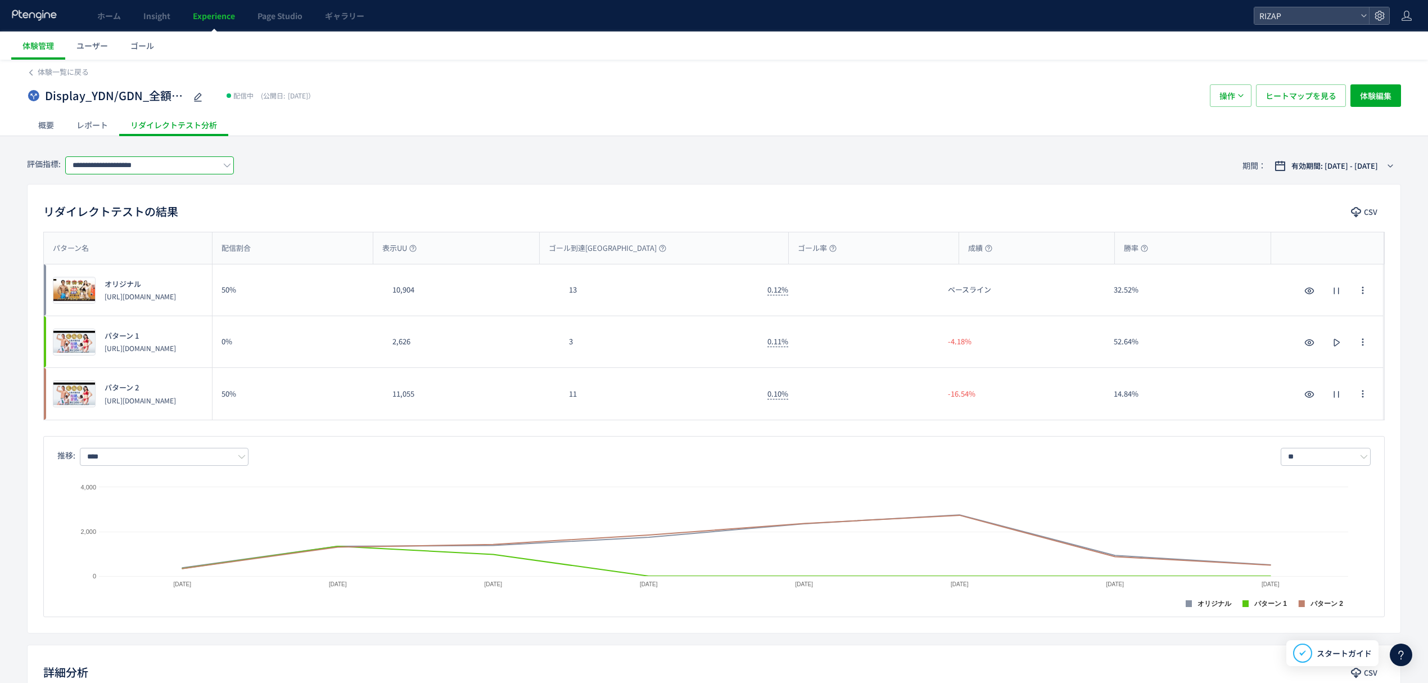
click at [158, 168] on input "**********" at bounding box center [149, 165] width 169 height 18
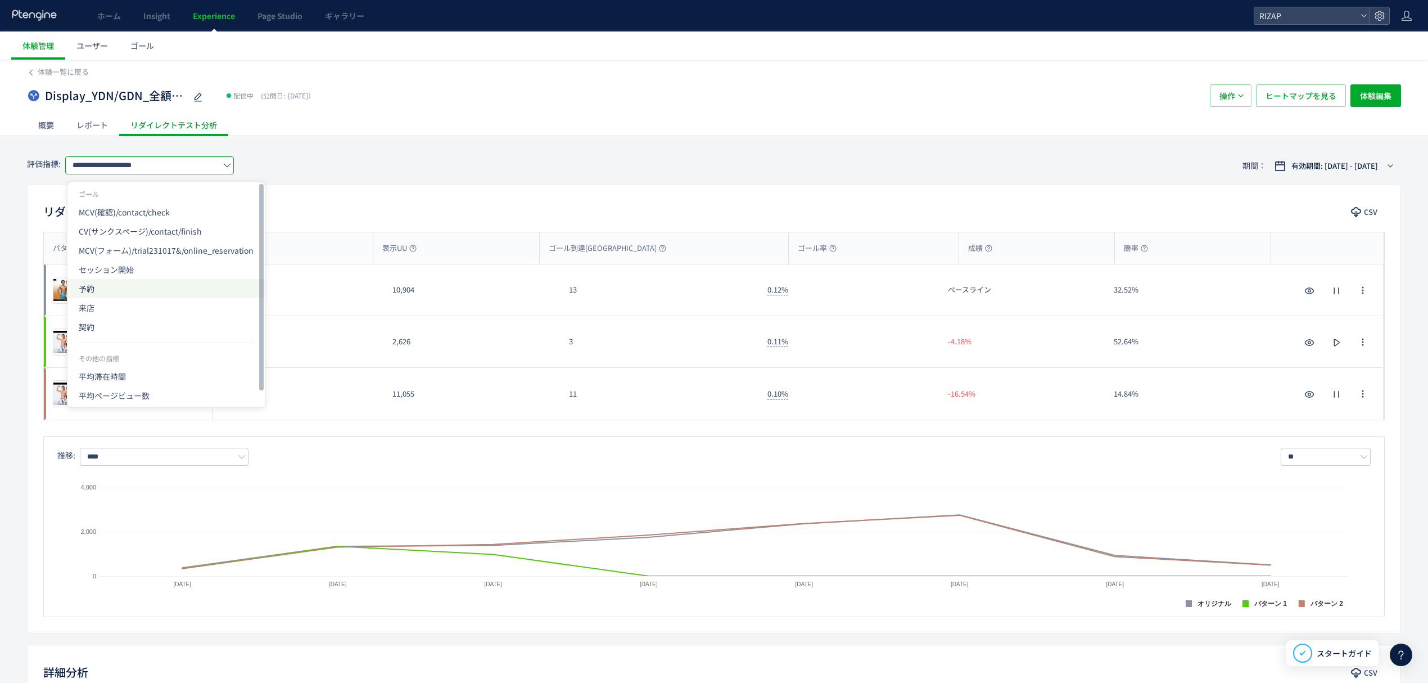
click at [126, 286] on span "予約" at bounding box center [166, 288] width 175 height 19
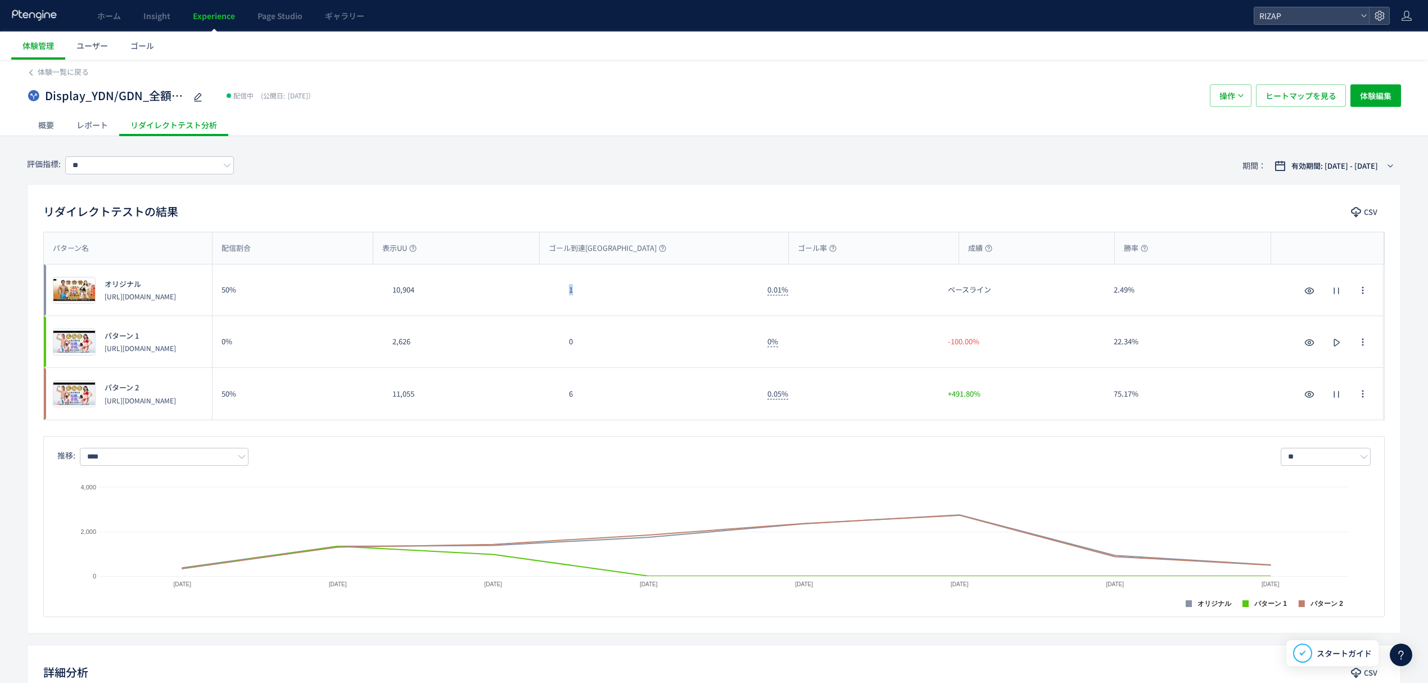
drag, startPoint x: 588, startPoint y: 295, endPoint x: 558, endPoint y: 291, distance: 29.6
click at [558, 291] on div "プレビュー オリジナル [URL][DOMAIN_NAME] 50% 10,904 1 0.01% ベースライン 2.49% プレビュー オリジナル [URL…" at bounding box center [714, 290] width 1340 height 52
drag, startPoint x: 582, startPoint y: 394, endPoint x: 562, endPoint y: 395, distance: 20.2
click at [562, 395] on div "6" at bounding box center [659, 394] width 198 height 52
click at [143, 165] on input "**" at bounding box center [149, 165] width 169 height 18
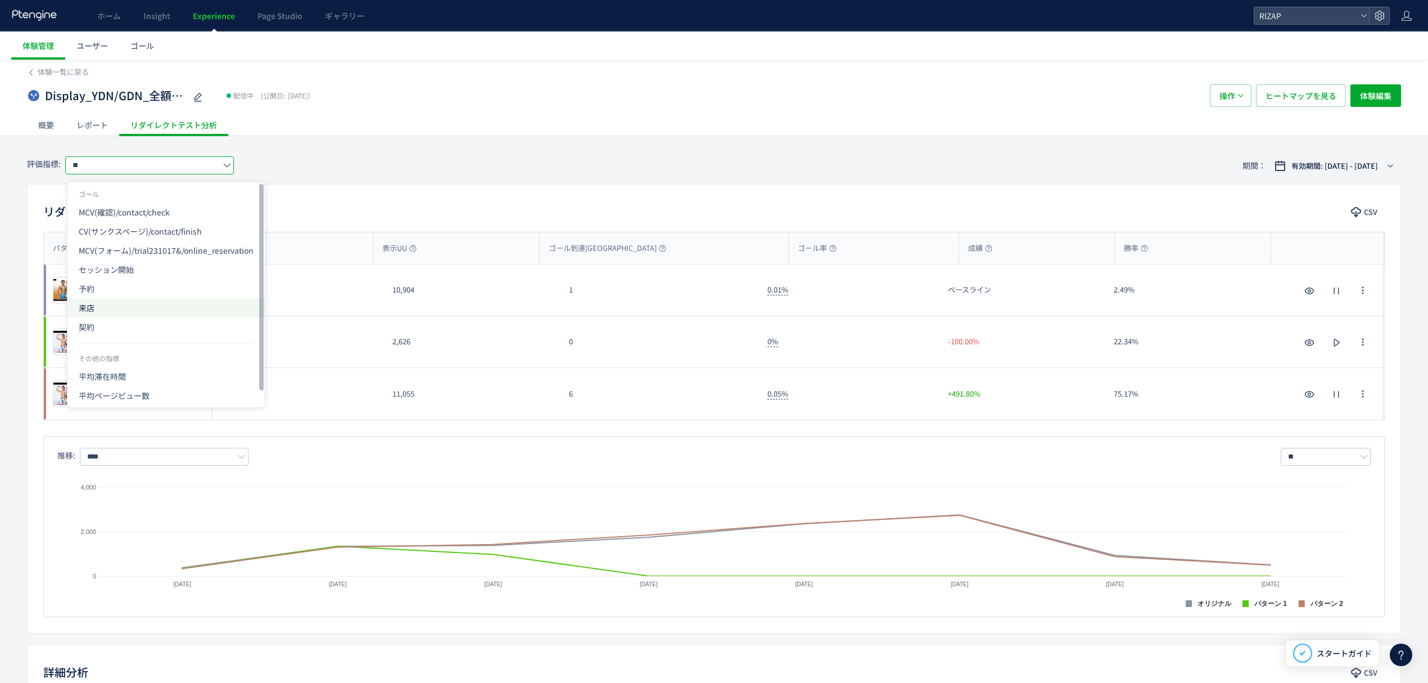
click at [108, 309] on span "来店" at bounding box center [166, 307] width 175 height 19
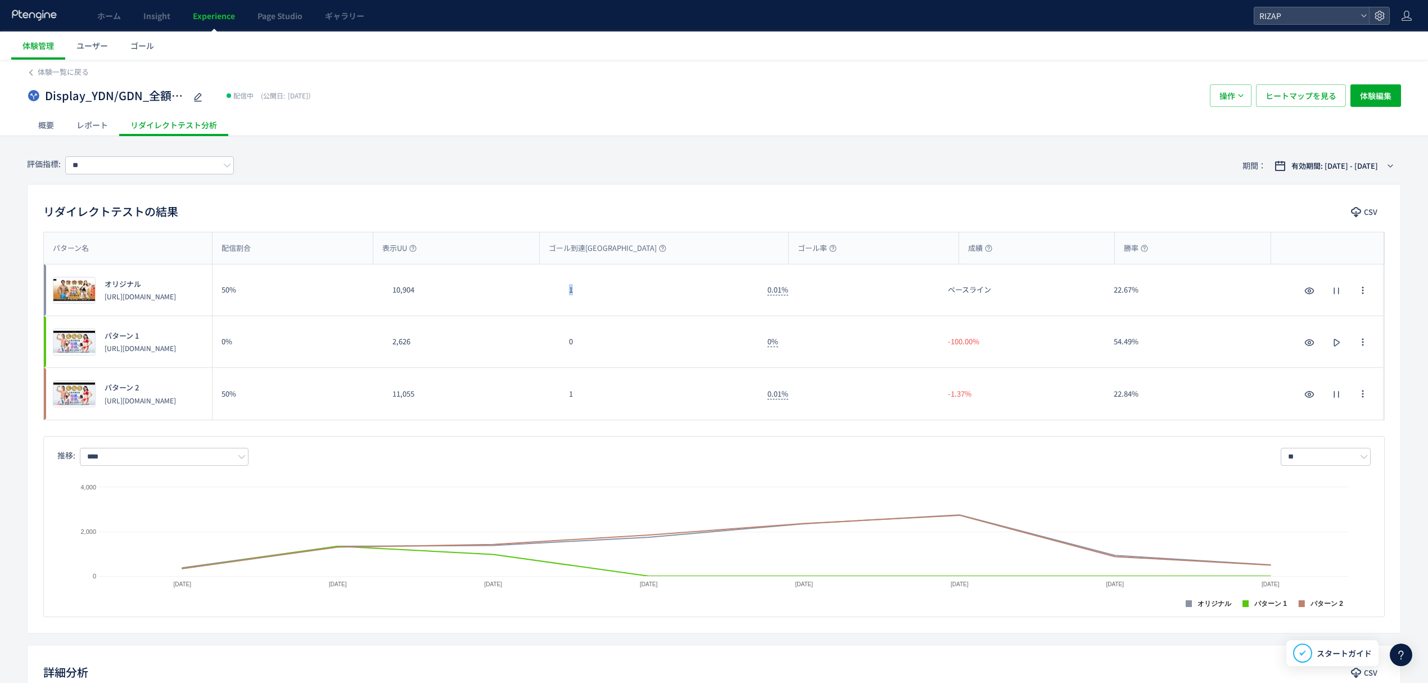
drag, startPoint x: 578, startPoint y: 295, endPoint x: 562, endPoint y: 295, distance: 15.7
click at [562, 295] on div "1" at bounding box center [659, 289] width 198 height 51
click at [113, 166] on input "**" at bounding box center [149, 165] width 169 height 18
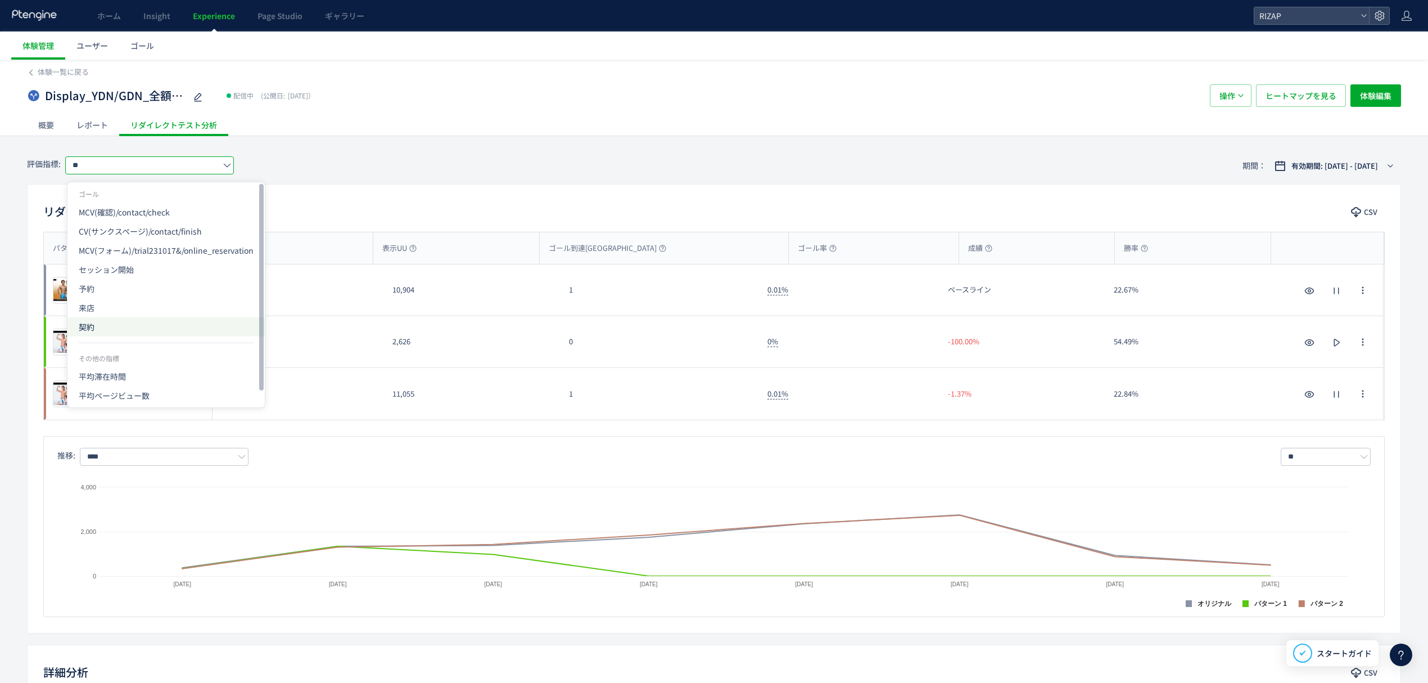
click at [92, 325] on span "契約" at bounding box center [166, 326] width 175 height 19
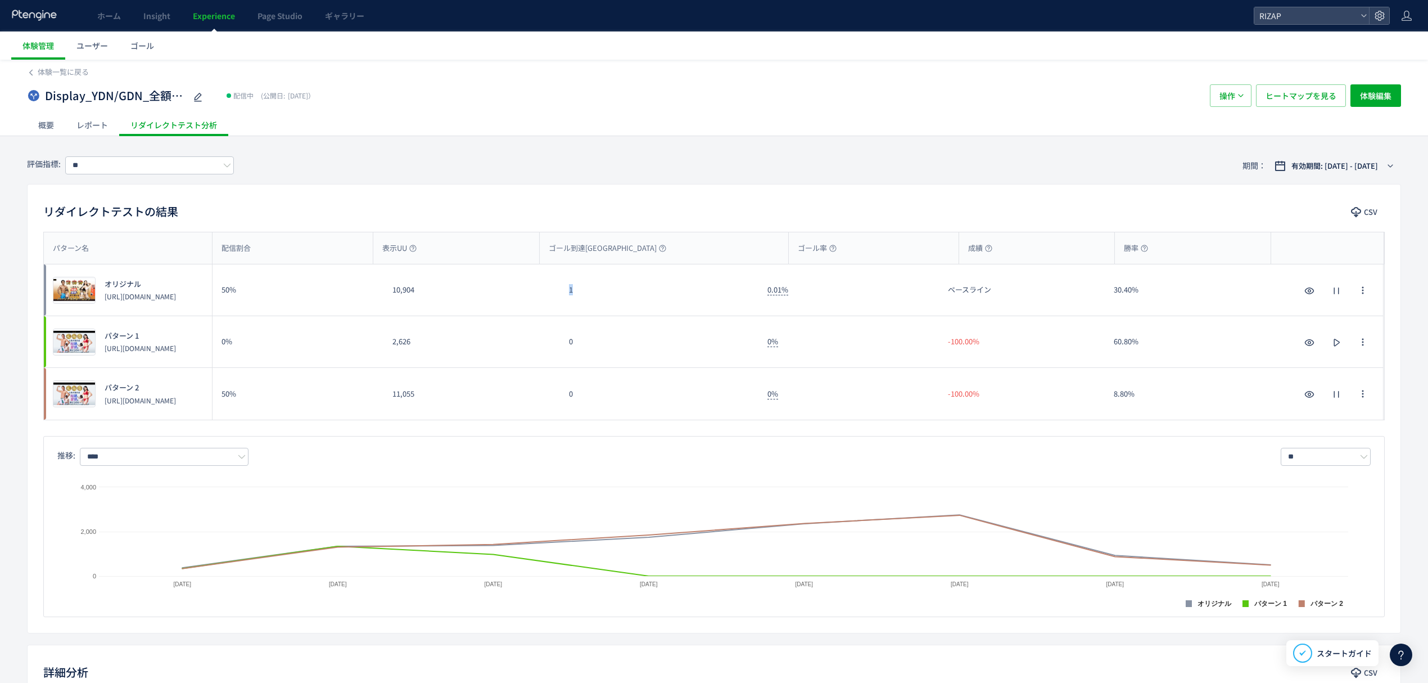
click at [562, 296] on div "1" at bounding box center [659, 289] width 198 height 51
click at [180, 160] on input "**" at bounding box center [149, 165] width 169 height 18
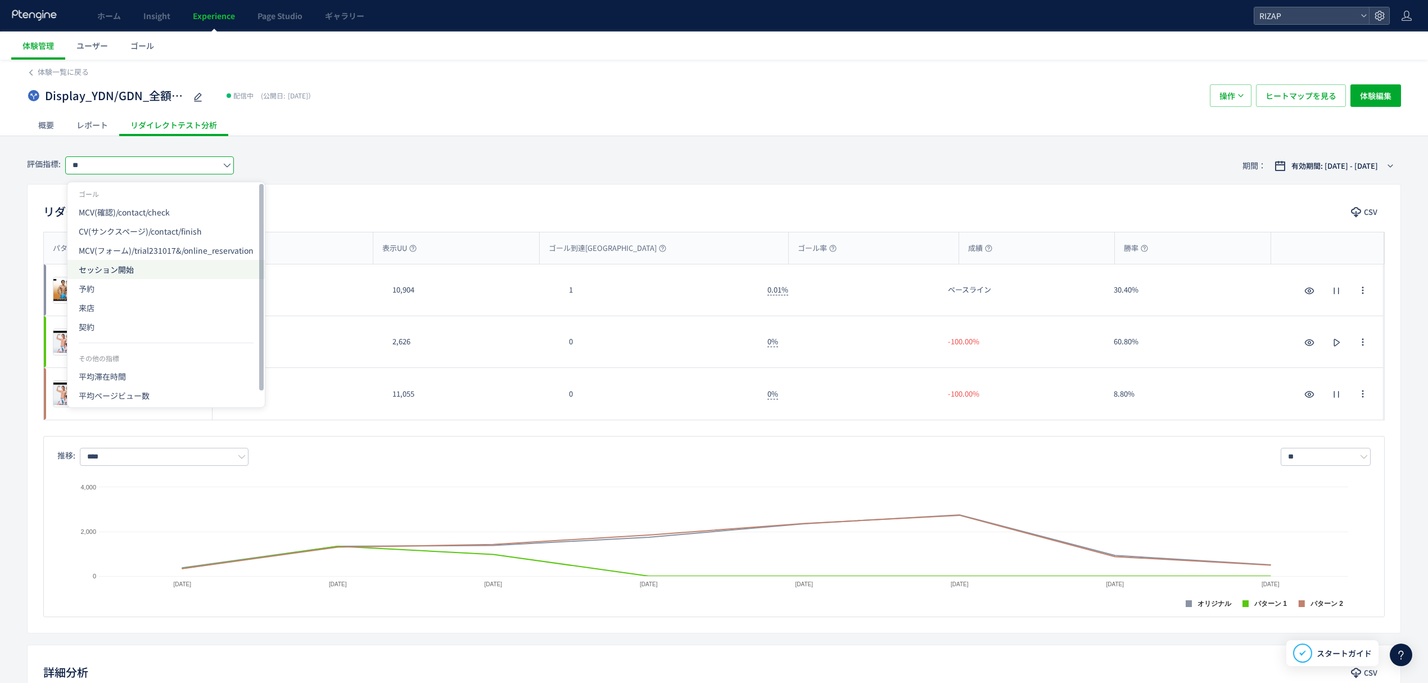
click at [135, 273] on span "セッション開始" at bounding box center [166, 269] width 175 height 19
type input "*******"
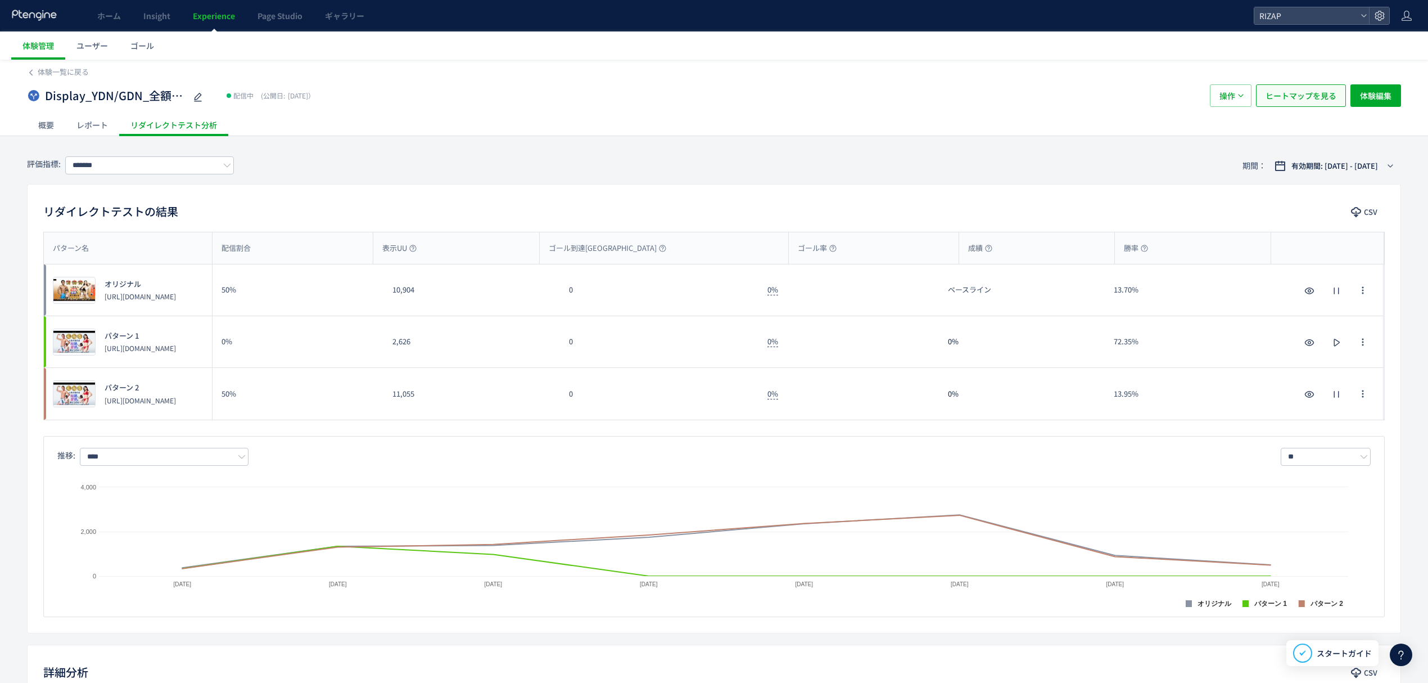
click at [1298, 99] on span "ヒートマップを見る" at bounding box center [1301, 95] width 71 height 22
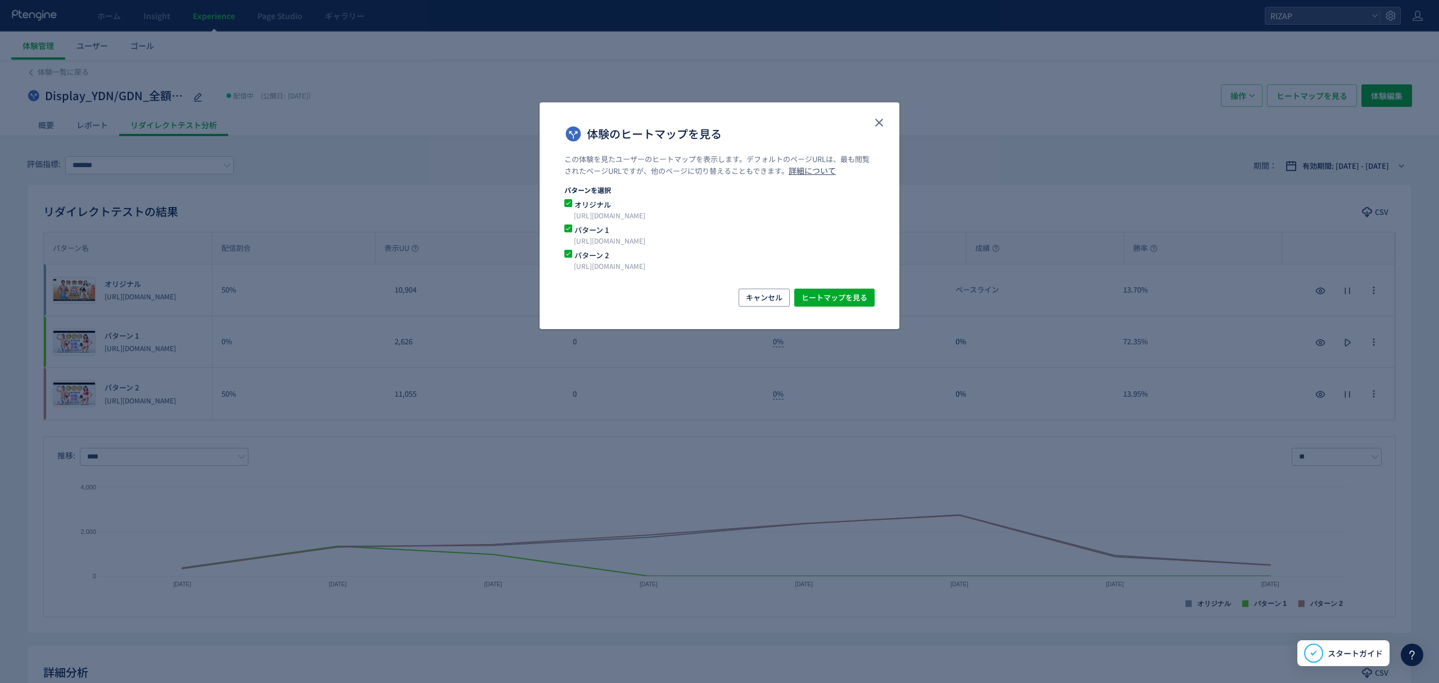
click at [642, 234] on span "パターン 1" at bounding box center [712, 229] width 281 height 11
click at [824, 293] on span "ヒートマップを見る" at bounding box center [835, 297] width 66 height 18
click at [874, 118] on icon "close" at bounding box center [879, 122] width 13 height 13
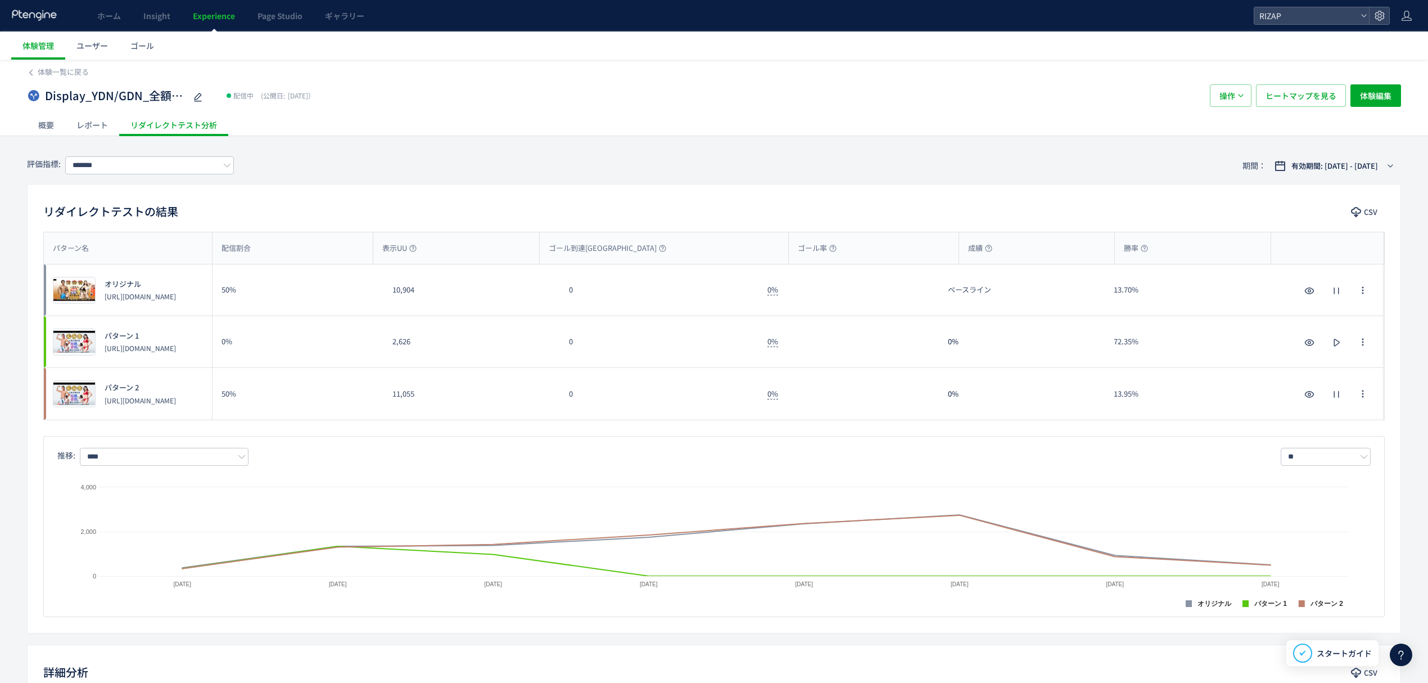
click at [75, 126] on div "レポート" at bounding box center [92, 125] width 54 height 22
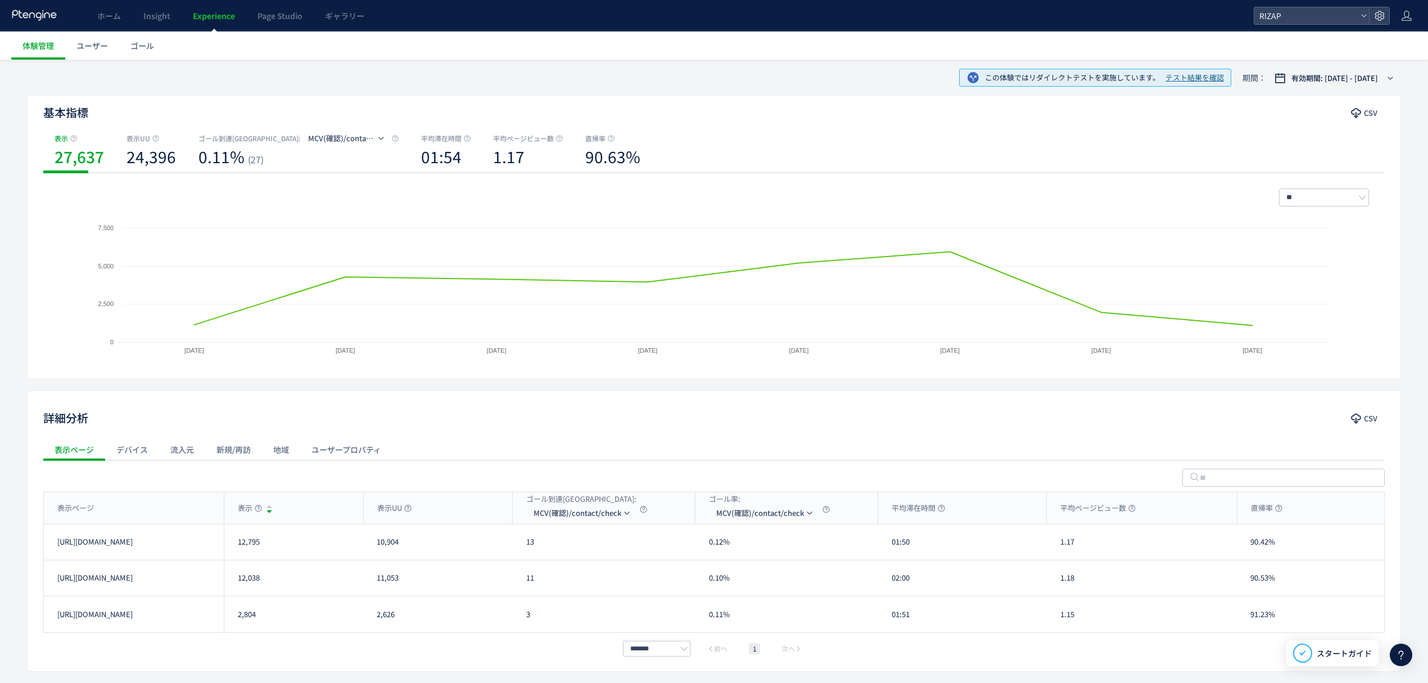
scroll to position [100, 0]
drag, startPoint x: 742, startPoint y: 549, endPoint x: 734, endPoint y: 548, distance: 8.1
click at [734, 548] on div "0.12%" at bounding box center [786, 540] width 183 height 35
drag, startPoint x: 916, startPoint y: 548, endPoint x: 891, endPoint y: 548, distance: 24.7
click at [891, 548] on div "01:50" at bounding box center [962, 540] width 169 height 35
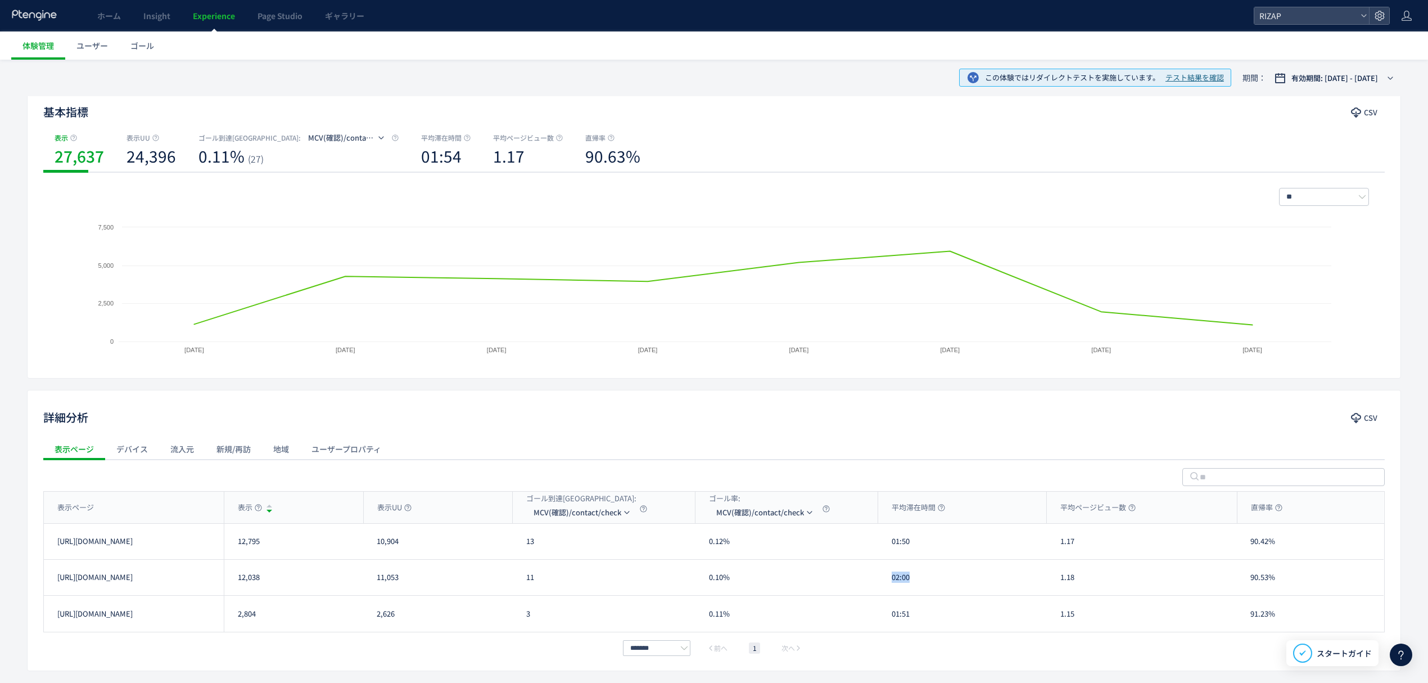
drag, startPoint x: 925, startPoint y: 572, endPoint x: 893, endPoint y: 572, distance: 32.6
click at [893, 572] on div "02:00" at bounding box center [962, 576] width 169 height 35
drag, startPoint x: 1105, startPoint y: 545, endPoint x: 1055, endPoint y: 543, distance: 50.1
click at [1055, 543] on div "1.17" at bounding box center [1142, 540] width 190 height 35
drag, startPoint x: 1085, startPoint y: 587, endPoint x: 1053, endPoint y: 584, distance: 32.8
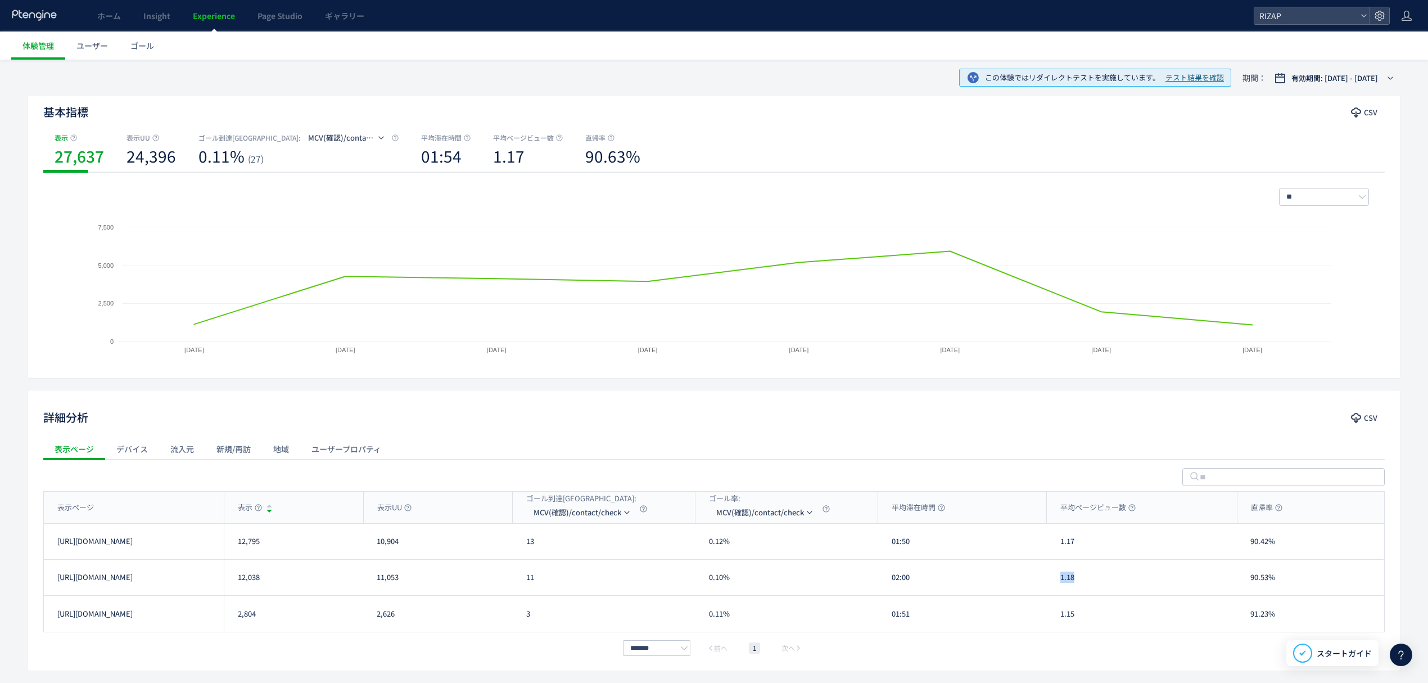
click at [1053, 584] on div "1.18" at bounding box center [1142, 576] width 190 height 35
drag, startPoint x: 1281, startPoint y: 545, endPoint x: 1220, endPoint y: 545, distance: 60.7
click at [1220, 545] on div "[URL][DOMAIN_NAME] 12,795 10,904 13 0.12% 01:50 1.17 90.42% [URL][DOMAIN_NAME]" at bounding box center [714, 541] width 1340 height 36
drag, startPoint x: 1285, startPoint y: 576, endPoint x: 1243, endPoint y: 576, distance: 42.7
click at [1243, 576] on div "90.53%" at bounding box center [1310, 576] width 147 height 35
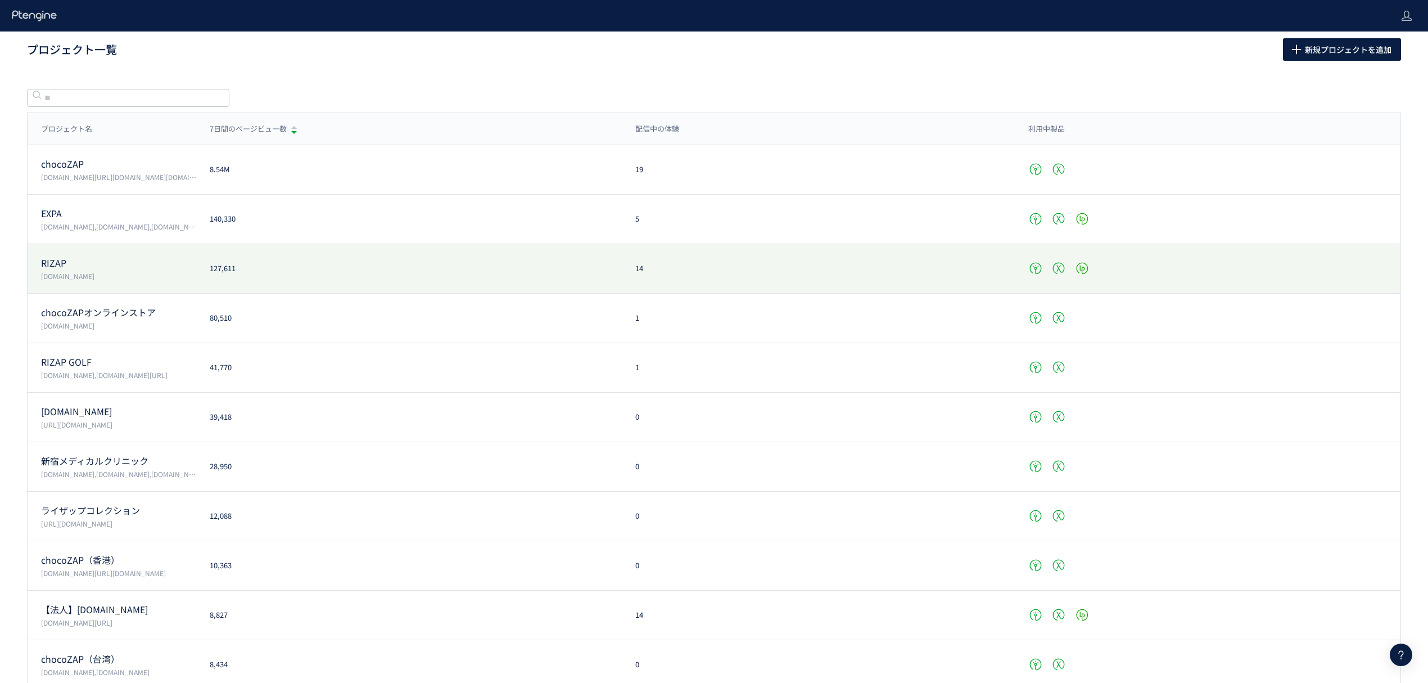
click at [104, 278] on p "www.rizap.jp" at bounding box center [118, 276] width 155 height 10
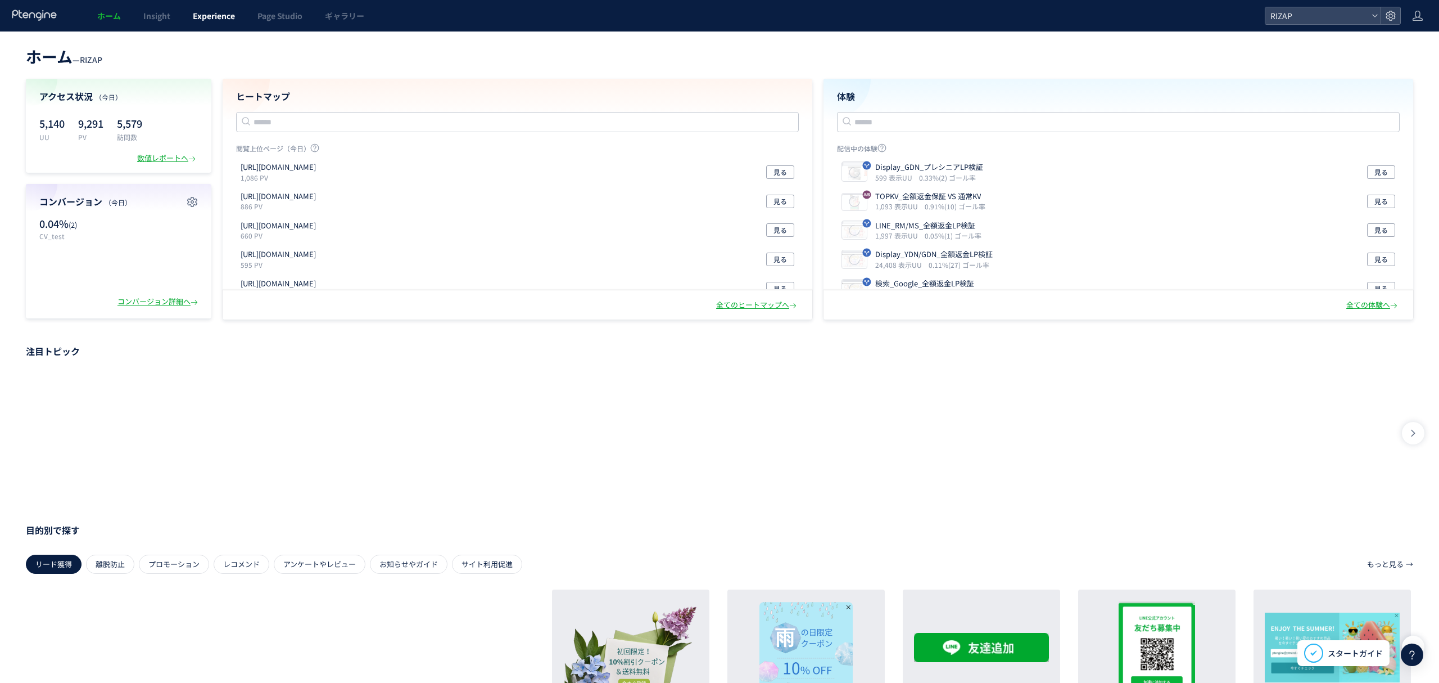
click at [194, 11] on span "Experience" at bounding box center [214, 15] width 42 height 11
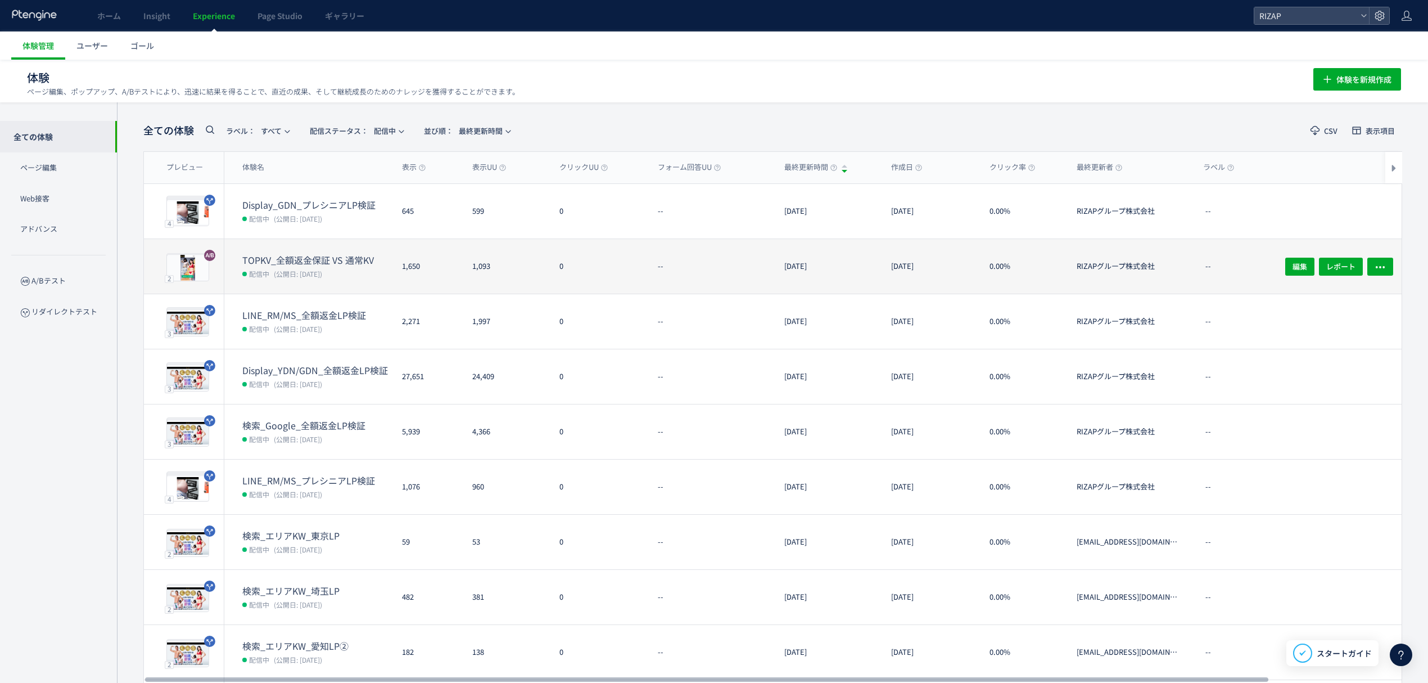
click at [310, 273] on span "(公開日: [DATE])" at bounding box center [298, 274] width 48 height 10
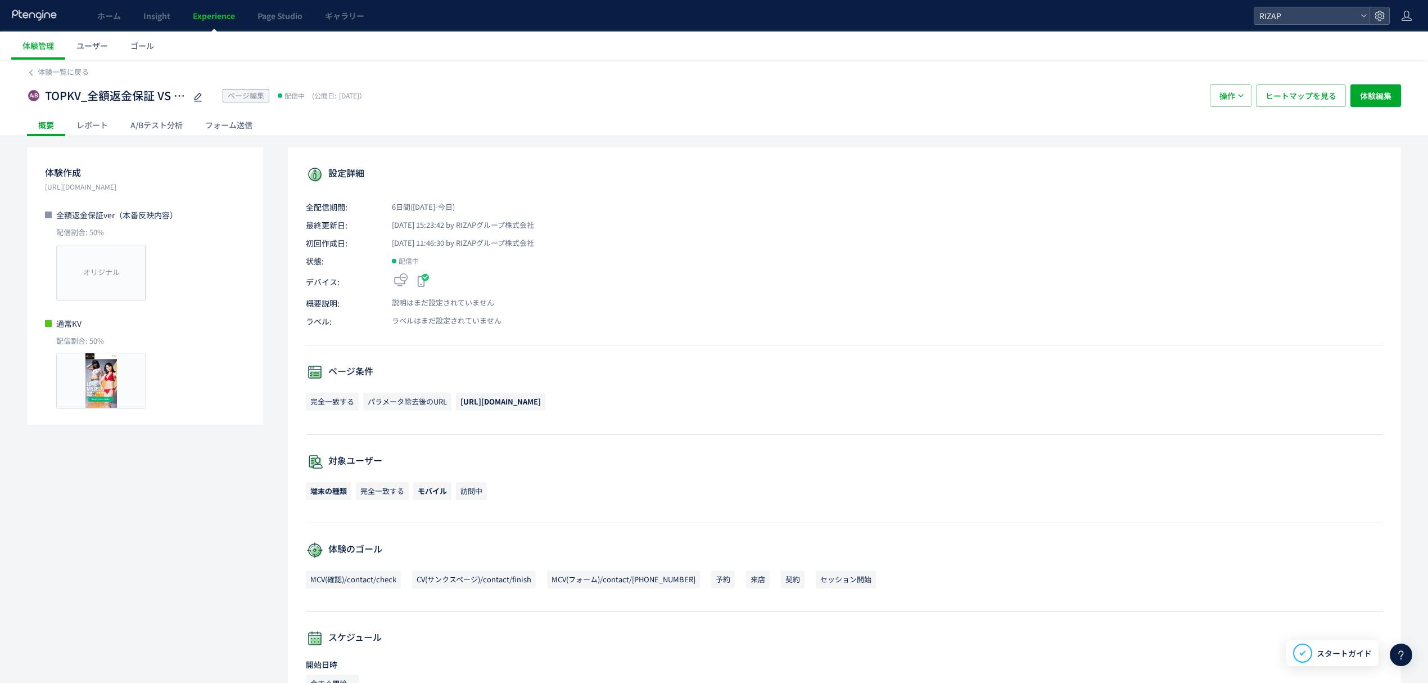
click at [160, 118] on div "A/Bテスト分析" at bounding box center [156, 125] width 75 height 22
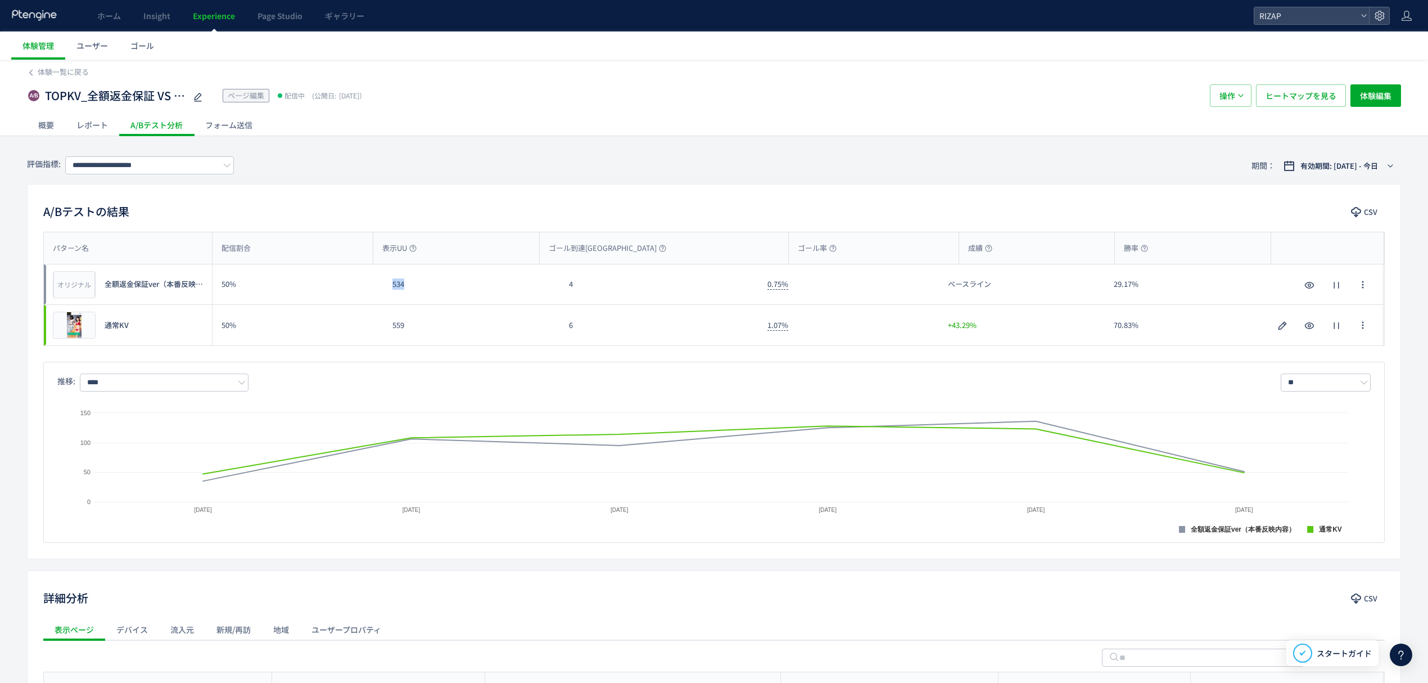
drag, startPoint x: 416, startPoint y: 281, endPoint x: 386, endPoint y: 287, distance: 30.9
click at [386, 287] on div "534" at bounding box center [471, 284] width 177 height 40
copy div "534"
click at [386, 326] on div "559" at bounding box center [471, 325] width 177 height 40
copy div "559"
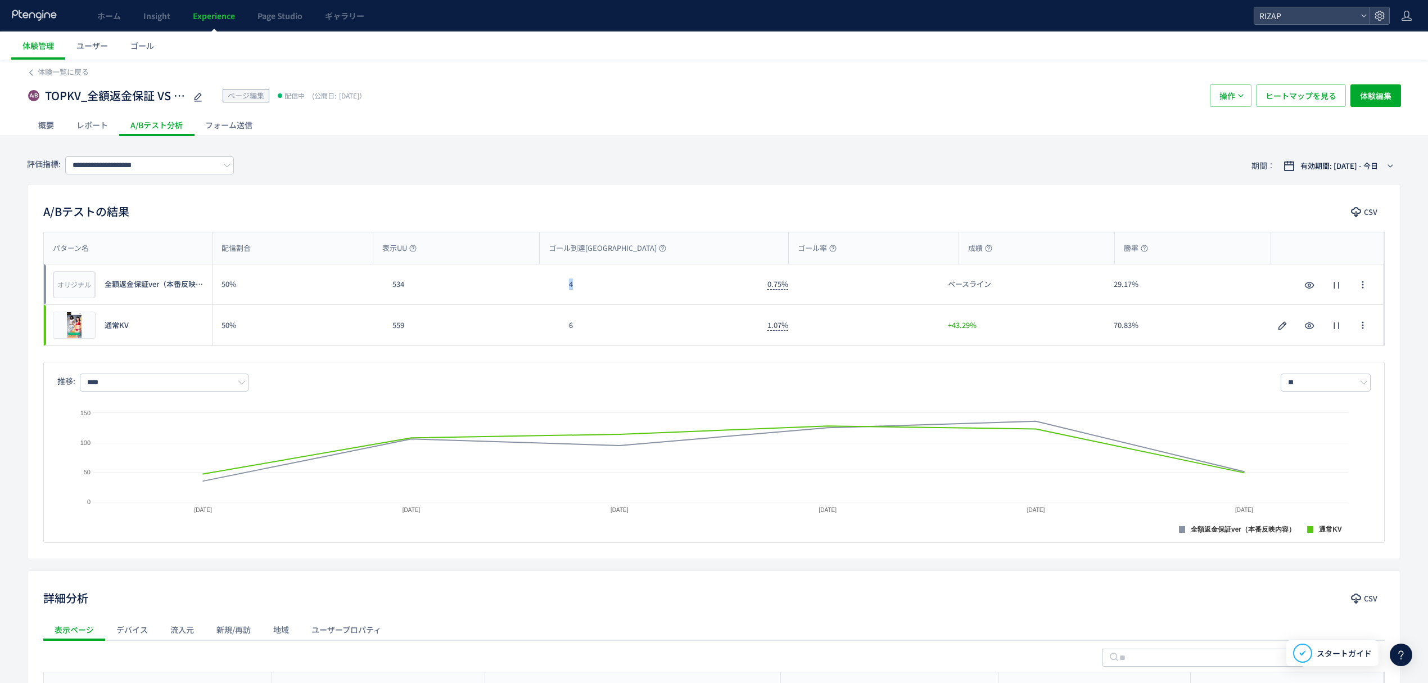
drag, startPoint x: 581, startPoint y: 292, endPoint x: 552, endPoint y: 291, distance: 29.3
click at [554, 291] on div "オリジナル プレビュー 全額返金保証ver（本番反映内容） 50% 534 4 0.75% ベースライン 29.17% オリジナル プレビュー 全額返金保証v…" at bounding box center [714, 284] width 1340 height 40
copy div "4"
click at [129, 167] on input "**********" at bounding box center [149, 165] width 169 height 18
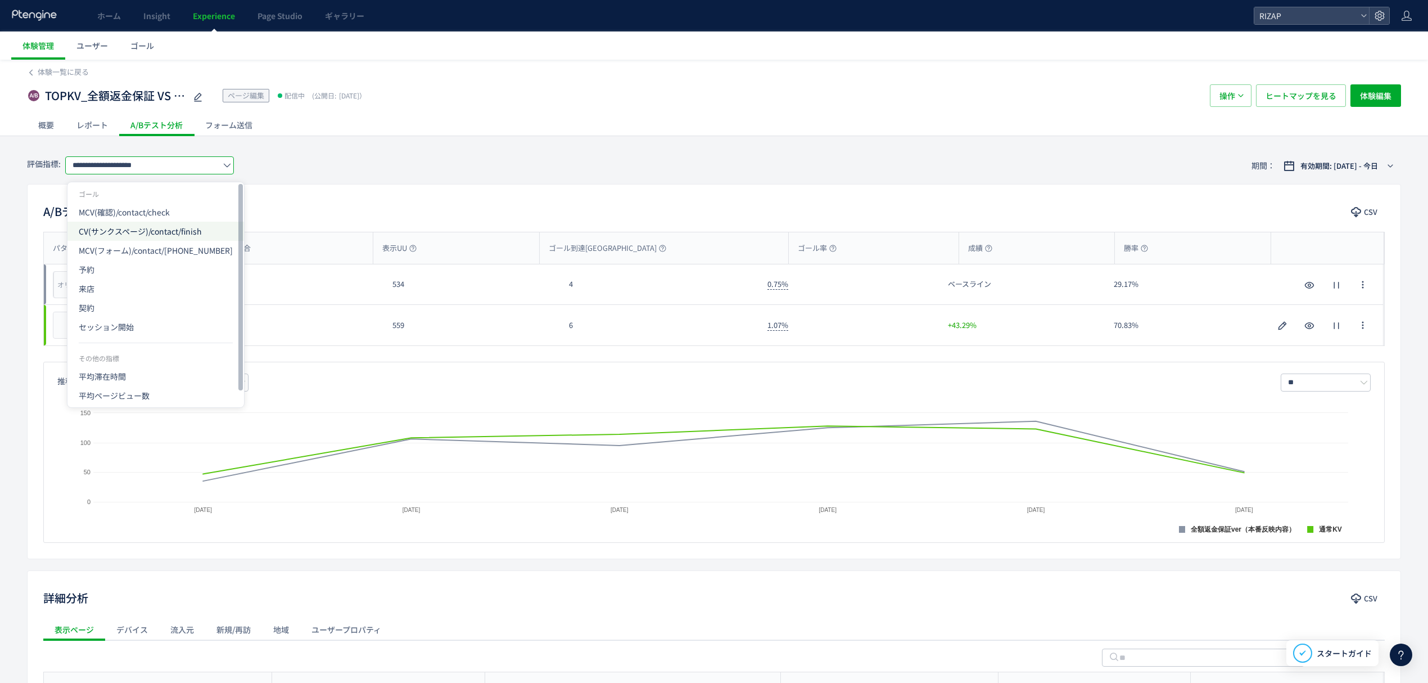
click at [109, 233] on span "CV(サンクスページ)/contact/finish" at bounding box center [156, 231] width 154 height 19
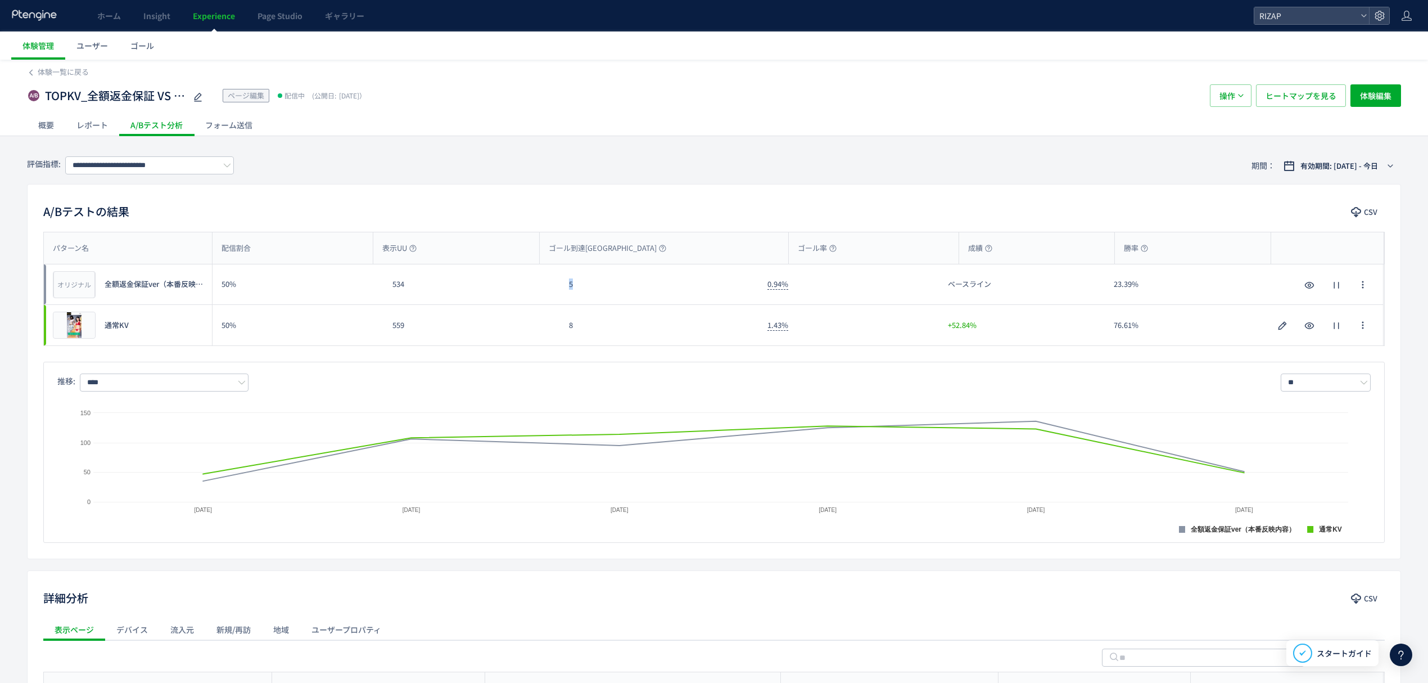
drag, startPoint x: 588, startPoint y: 288, endPoint x: 558, endPoint y: 288, distance: 29.2
click at [558, 288] on div "オリジナル プレビュー 全額返金保証ver（本番反映内容） 50% 534 5 0.94% ベースライン 23.39% オリジナル プレビュー 全額返金保証v…" at bounding box center [714, 284] width 1340 height 40
copy div "5"
drag, startPoint x: 570, startPoint y: 324, endPoint x: 554, endPoint y: 324, distance: 15.2
click at [554, 324] on div "プレビュー 通常KV 50% 559 8 1.43% +52.84% 76.61% プレビュー 通常KV" at bounding box center [714, 325] width 1340 height 40
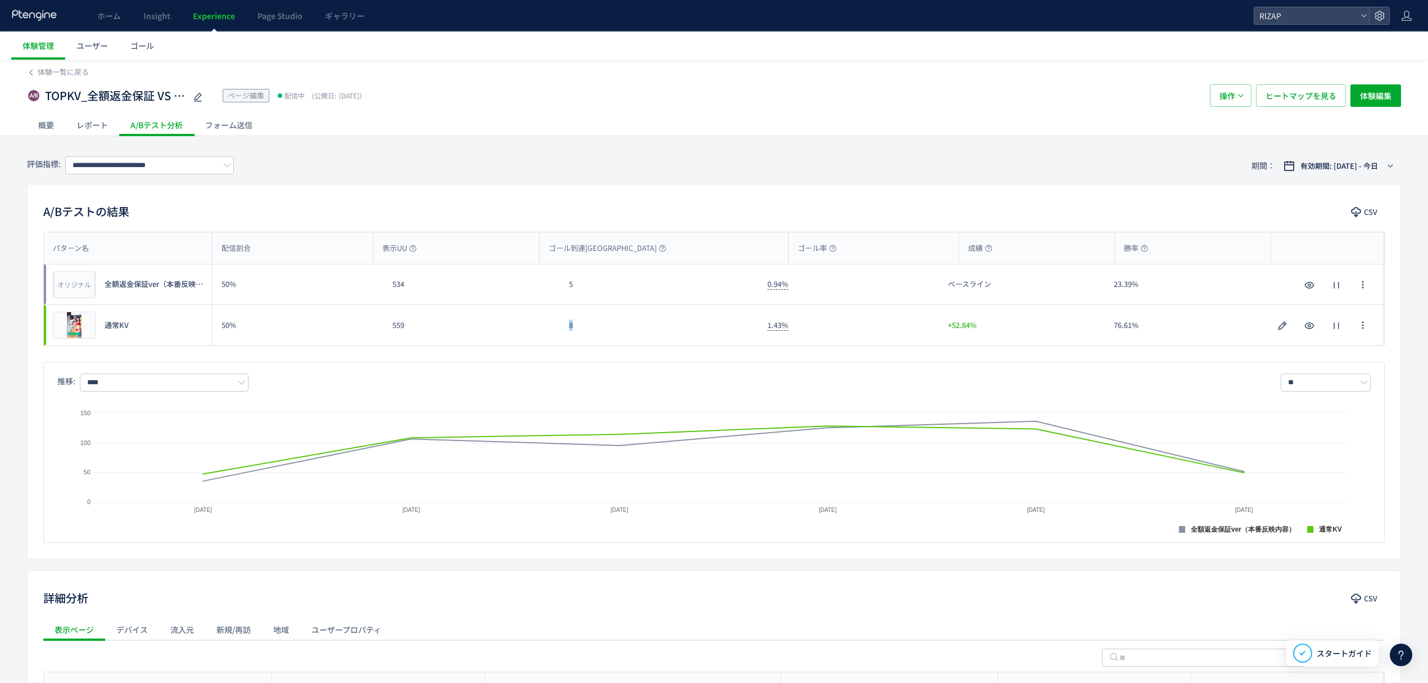
copy div "8"
click at [101, 167] on input "**********" at bounding box center [149, 165] width 169 height 18
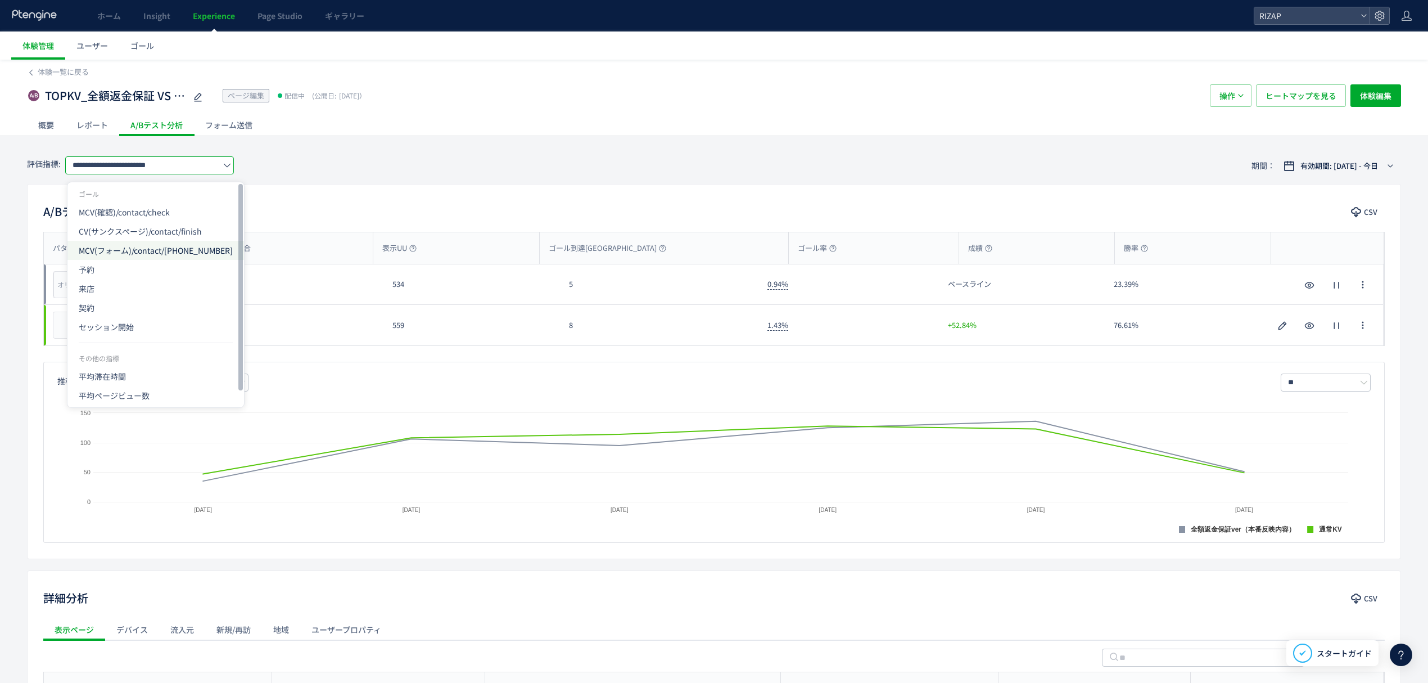
click at [136, 246] on span "MCV(フォーム)/contact/2022411" at bounding box center [156, 250] width 154 height 19
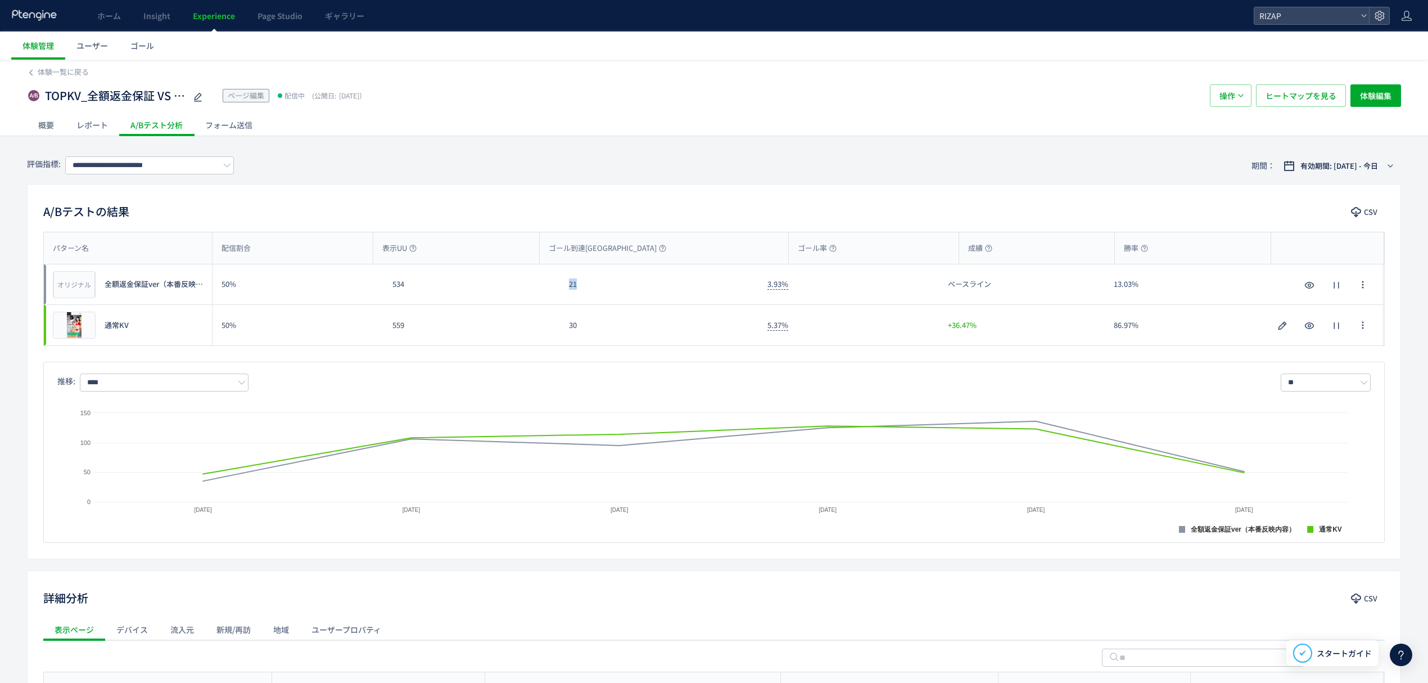
drag, startPoint x: 585, startPoint y: 291, endPoint x: 559, endPoint y: 291, distance: 25.9
click at [559, 291] on div "オリジナル プレビュー 全額返金保証ver（本番反映内容） 50% 534 21 3.93% ベースライン 13.03% オリジナル プレビュー 全額返金保証…" at bounding box center [714, 284] width 1340 height 40
copy div "21"
drag, startPoint x: 590, startPoint y: 327, endPoint x: 541, endPoint y: 327, distance: 49.5
click at [541, 327] on div "プレビュー 通常KV 50% 559 30 5.37% +36.47% 86.97% プレビュー 通常KV" at bounding box center [714, 325] width 1340 height 40
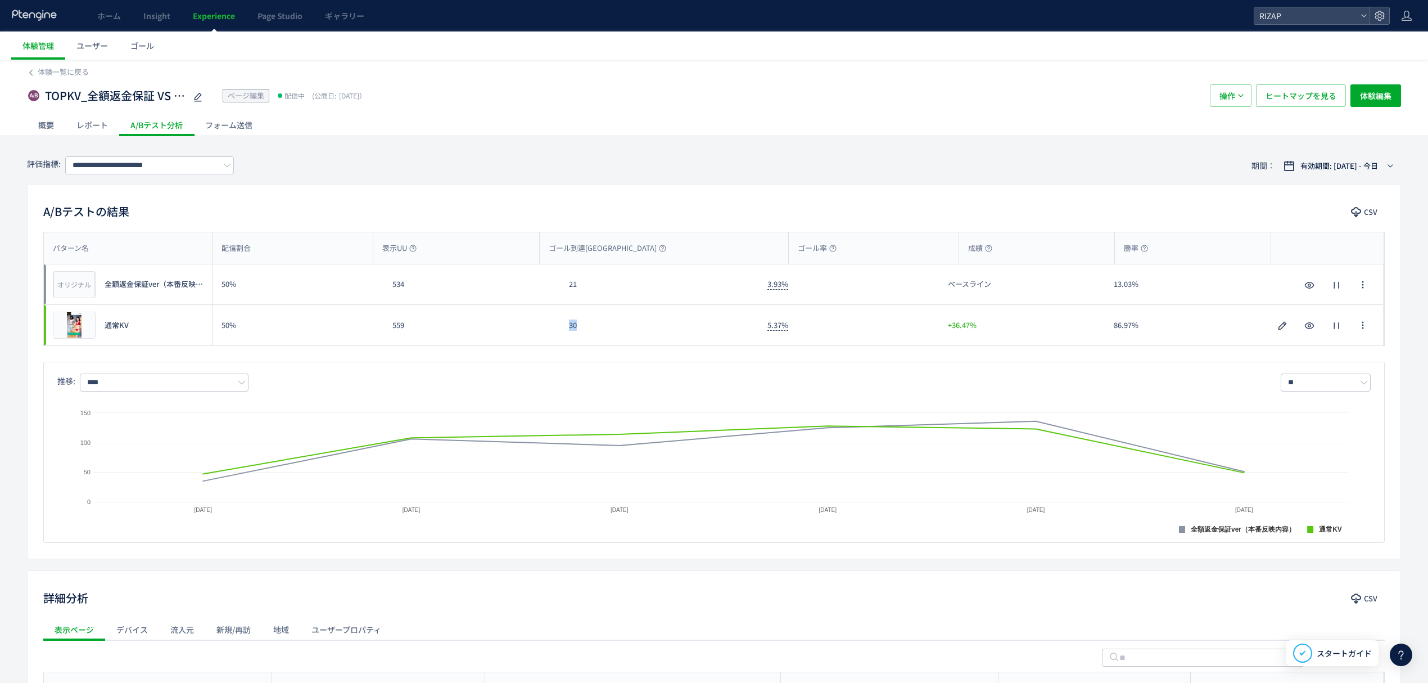
copy div "30"
click at [120, 173] on input "**********" at bounding box center [149, 165] width 169 height 18
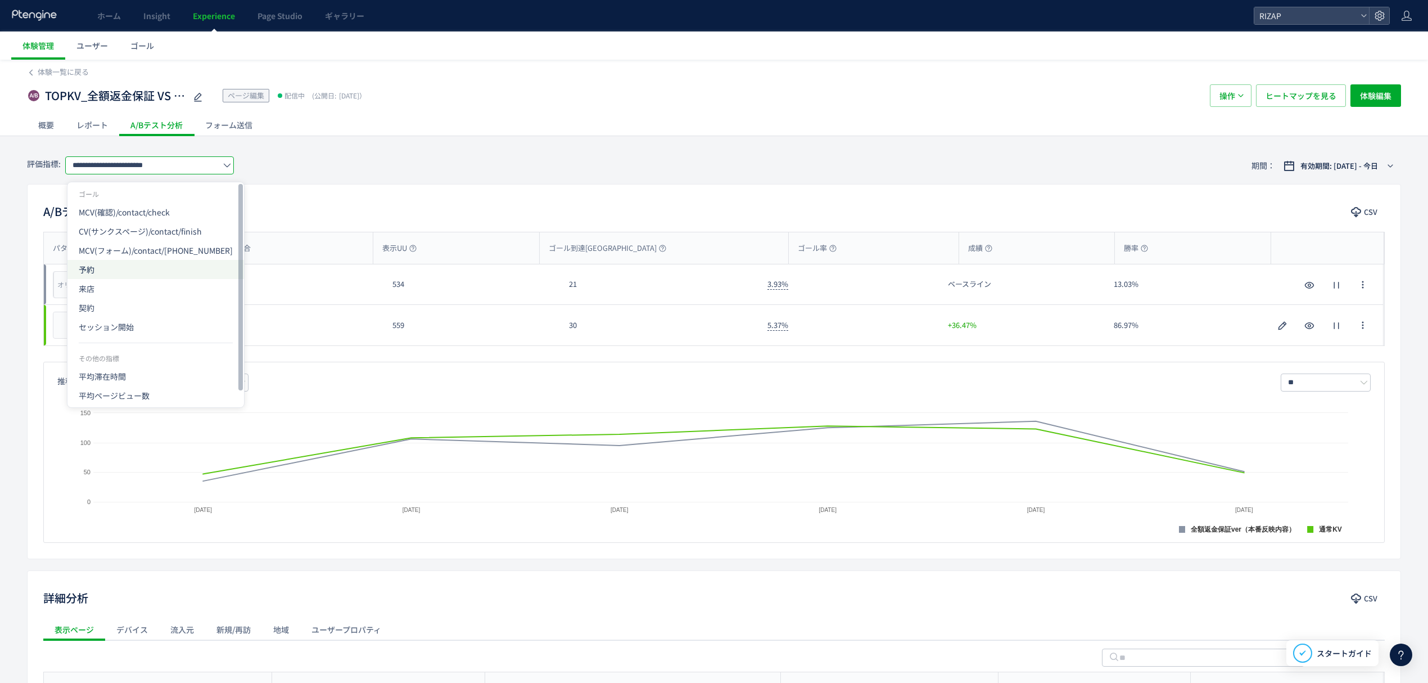
click at [0, 0] on span "予約" at bounding box center [0, 0] width 0 height 0
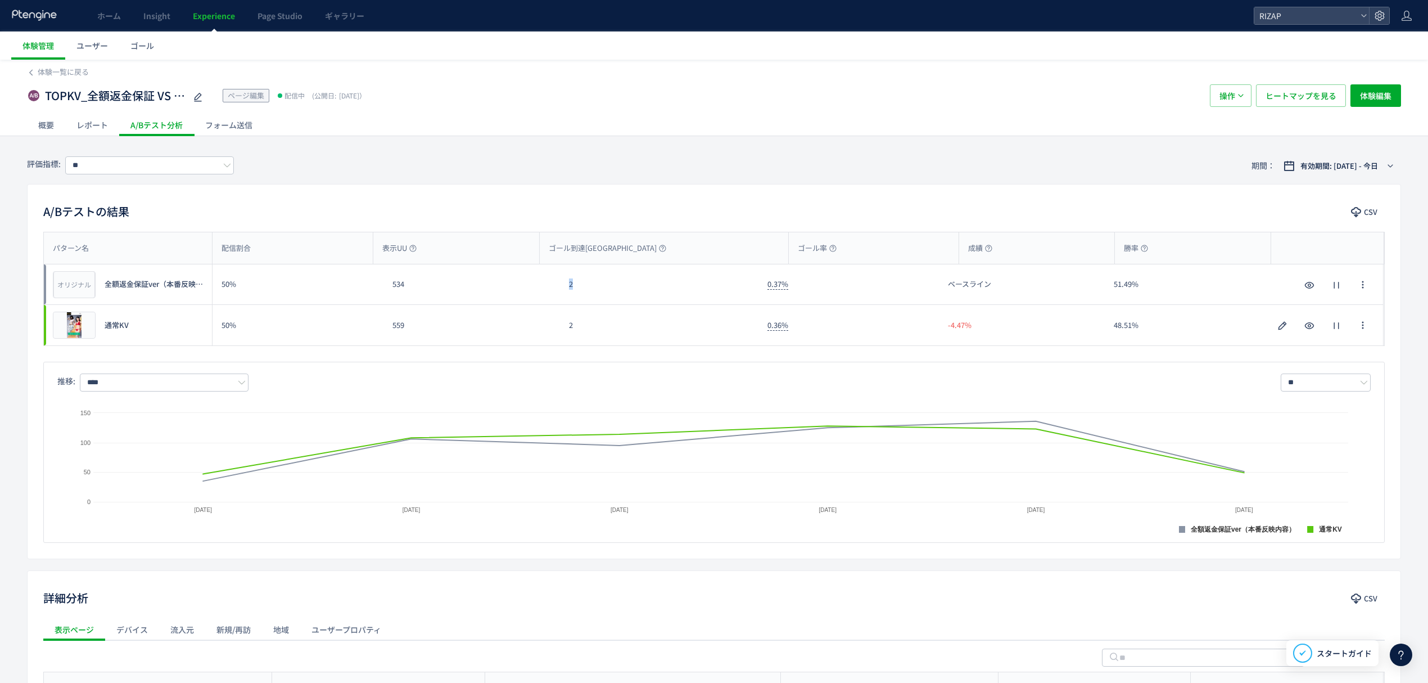
click at [545, 286] on div "オリジナル プレビュー 全額返金保証ver（本番反映内容） 50% 534 2 0.37% ベースライン 51.49% オリジナル プレビュー 全額返金保証v…" at bounding box center [714, 284] width 1340 height 40
copy div "2"
drag, startPoint x: 579, startPoint y: 319, endPoint x: 552, endPoint y: 323, distance: 26.6
click at [554, 323] on div "プレビュー 通常KV 50% 559 2 0.36% -4.47% 48.51% プレビュー 通常KV" at bounding box center [714, 325] width 1340 height 40
copy div "2"
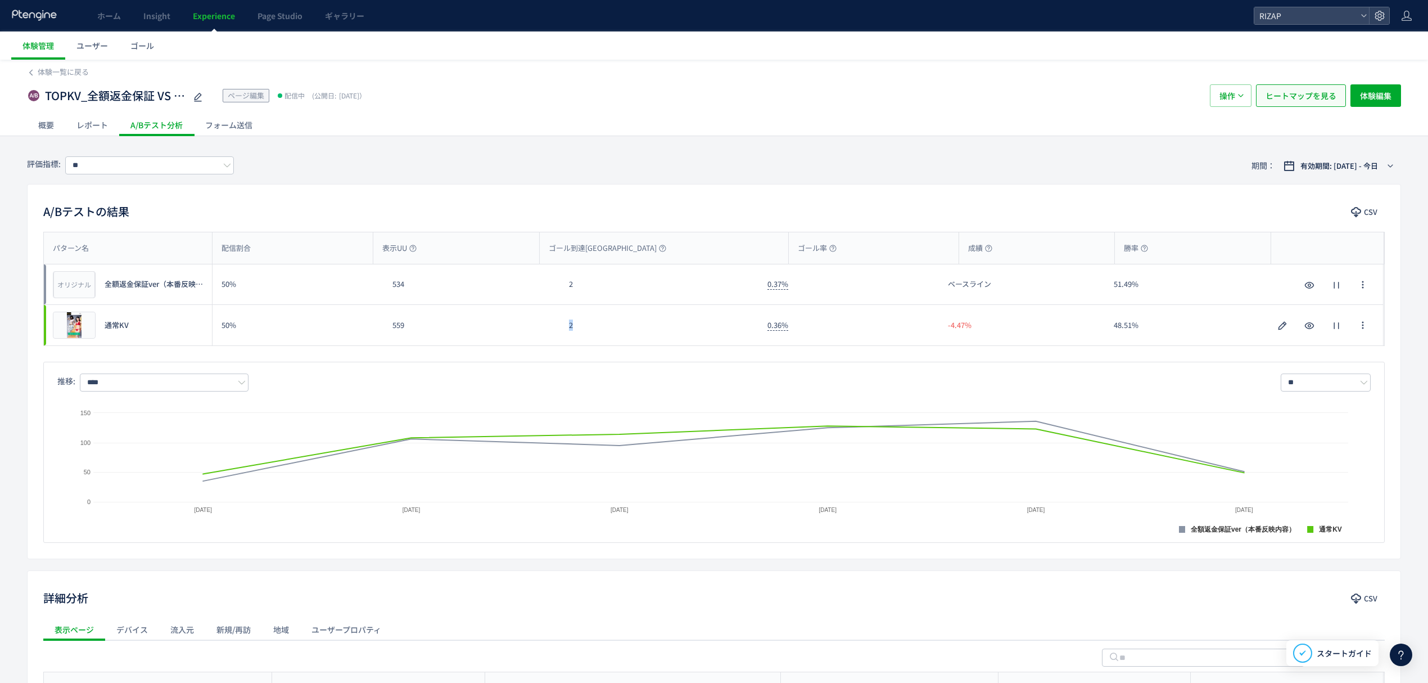
click at [1289, 96] on span "ヒートマップを見る" at bounding box center [1301, 95] width 71 height 22
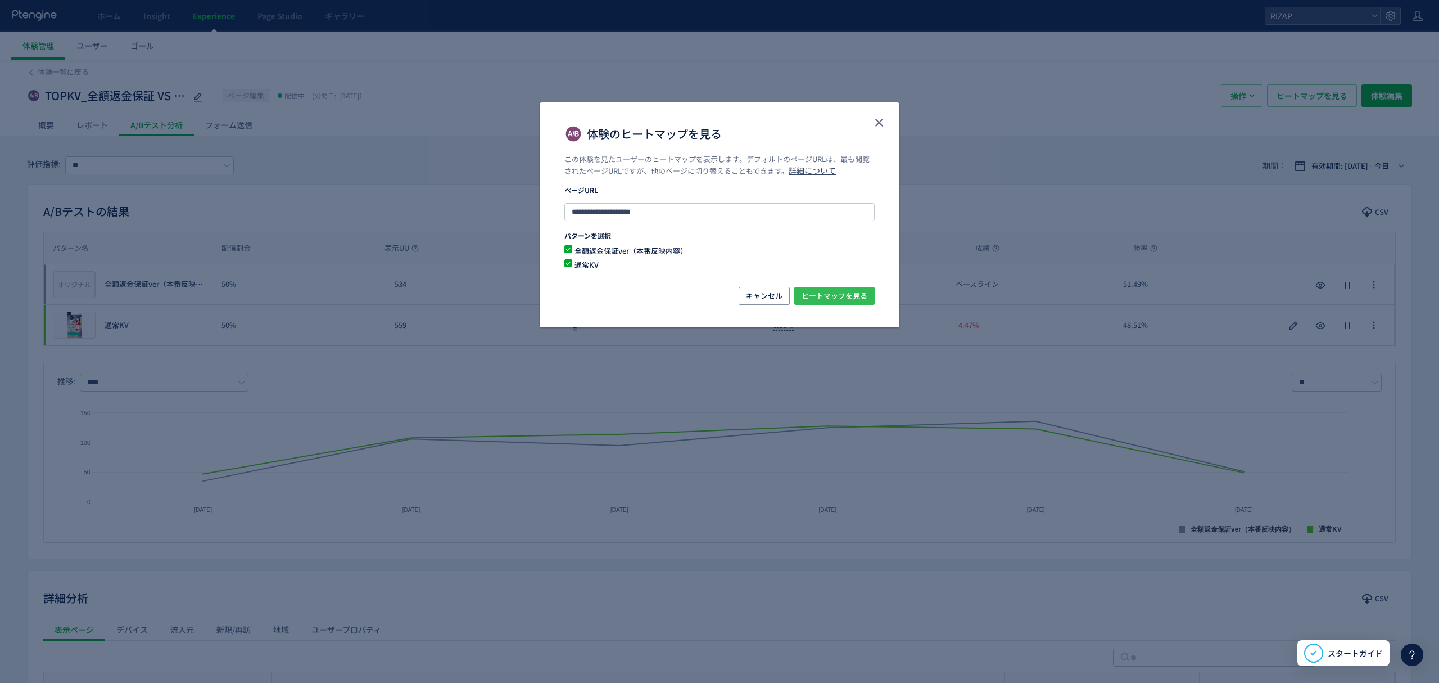
click at [830, 297] on span "ヒートマップを見る" at bounding box center [835, 296] width 66 height 18
click at [871, 116] on button "close" at bounding box center [879, 123] width 18 height 18
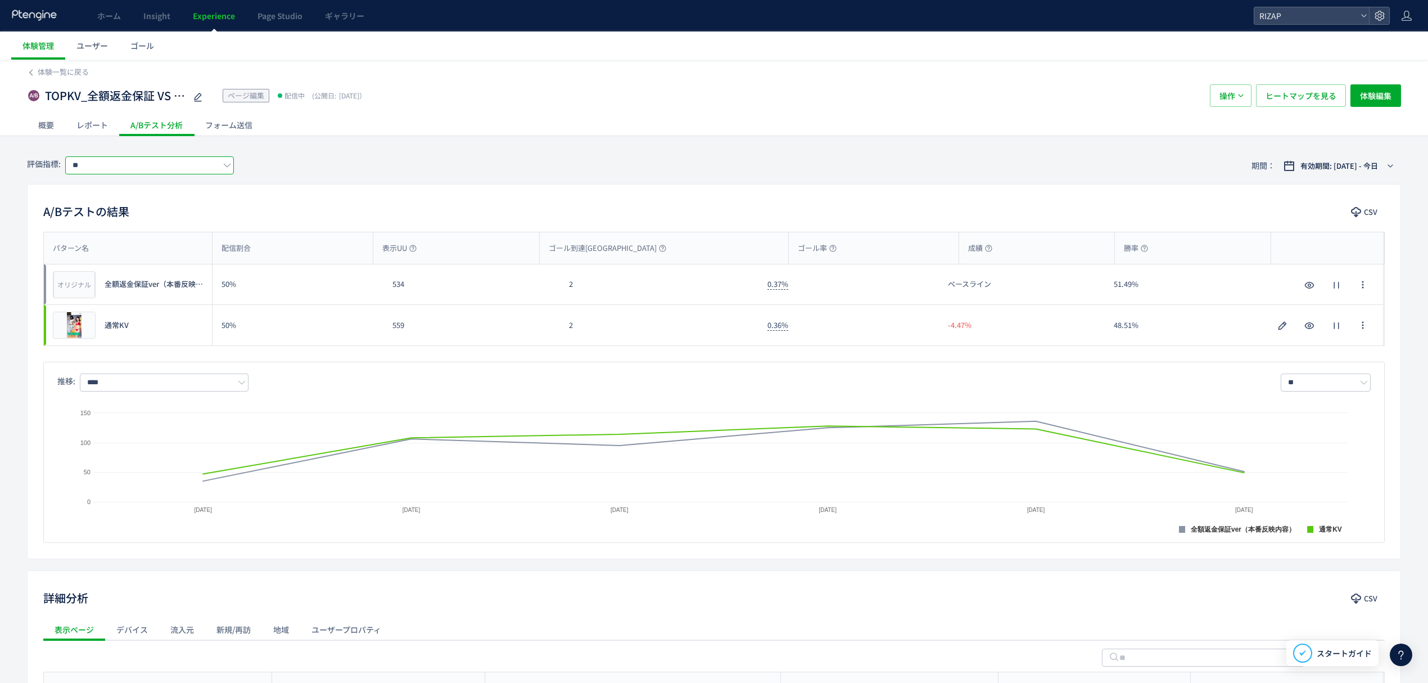
click at [147, 166] on input "**" at bounding box center [149, 165] width 169 height 18
click at [0, 0] on span "来店" at bounding box center [0, 0] width 0 height 0
drag, startPoint x: 168, startPoint y: 171, endPoint x: 163, endPoint y: 180, distance: 10.1
click at [168, 171] on input "**" at bounding box center [149, 165] width 169 height 18
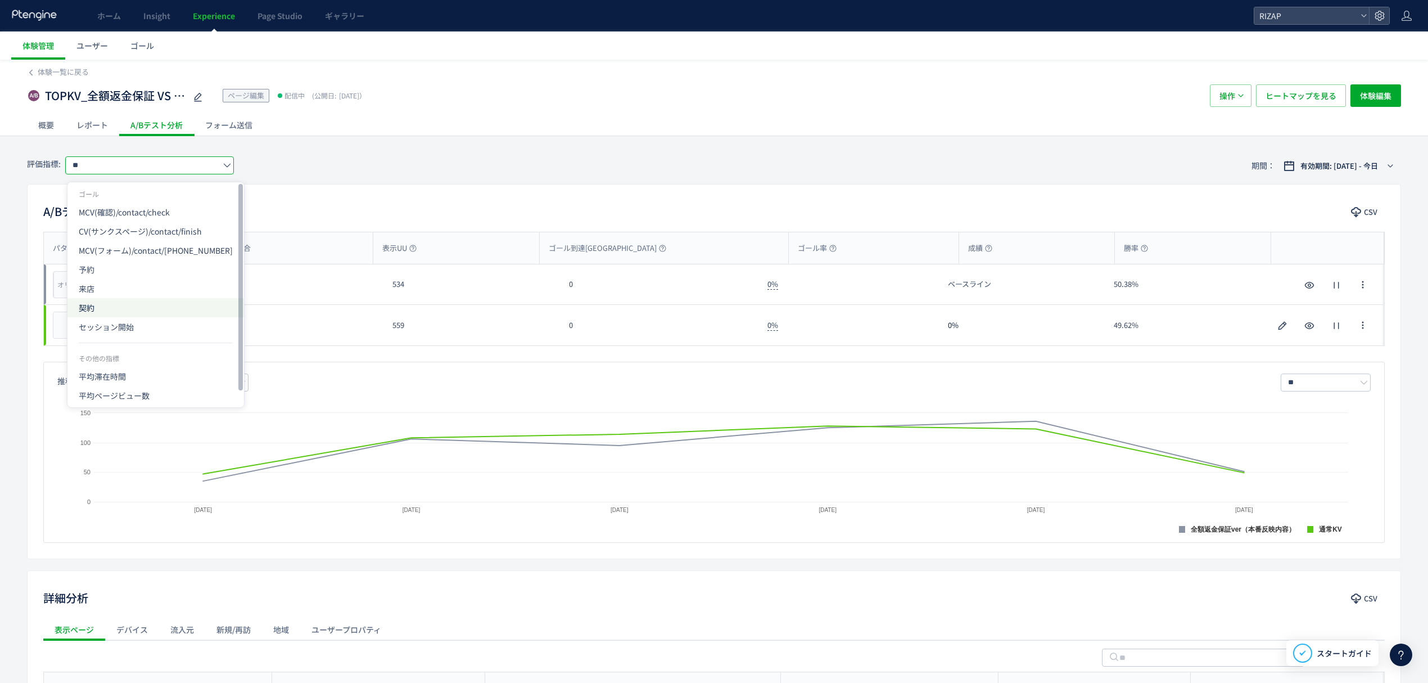
click at [0, 0] on span "契約" at bounding box center [0, 0] width 0 height 0
type input "**"
